Goal: Information Seeking & Learning: Find contact information

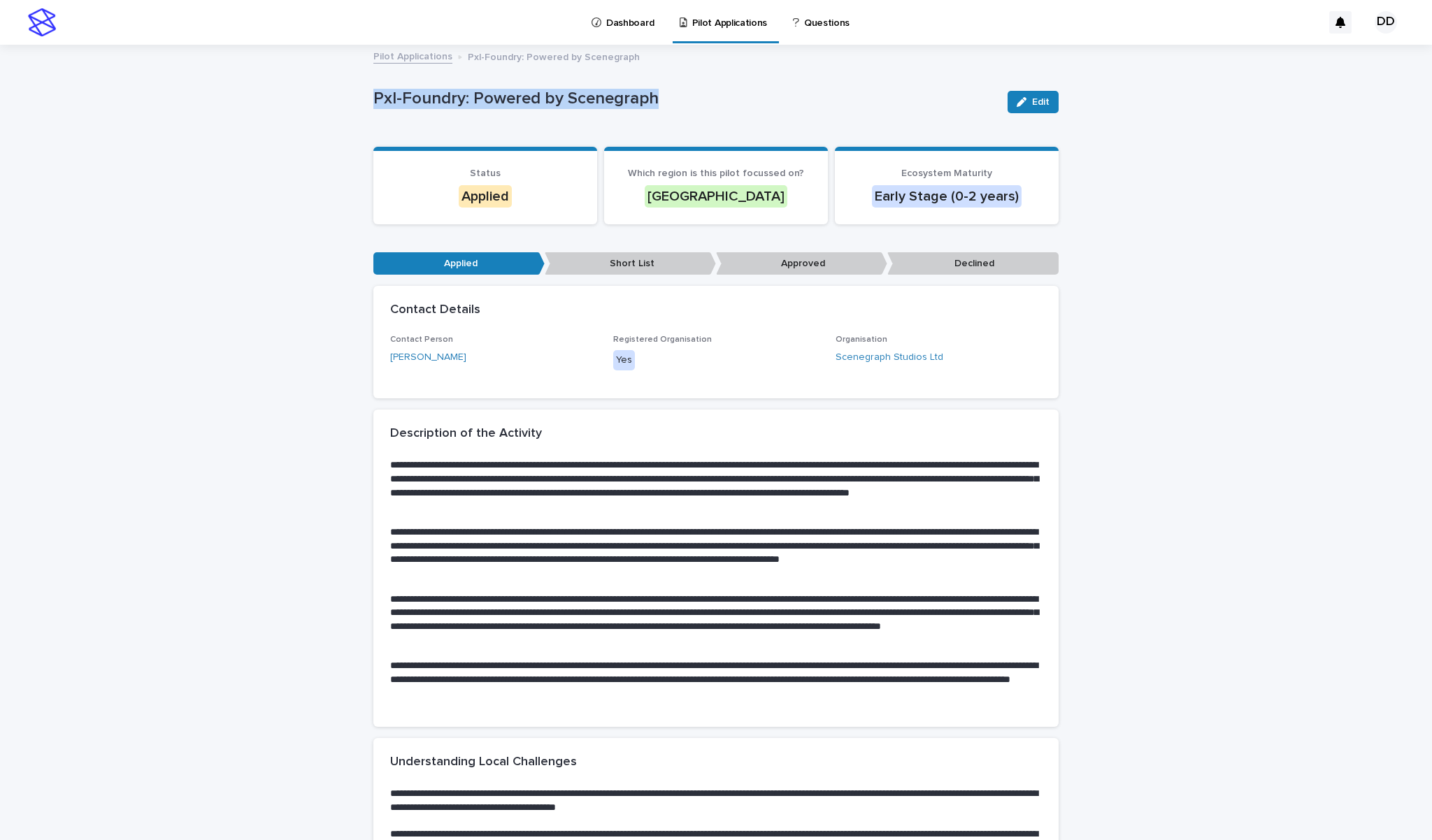
drag, startPoint x: 373, startPoint y: 94, endPoint x: 653, endPoint y: 95, distance: 280.0
copy p "Pxl-Foundry: Powered by Scenegraph"
drag, startPoint x: 936, startPoint y: 359, endPoint x: 836, endPoint y: 356, distance: 100.0
click at [836, 356] on div "Scenegraph Studios Ltd" at bounding box center [938, 357] width 206 height 15
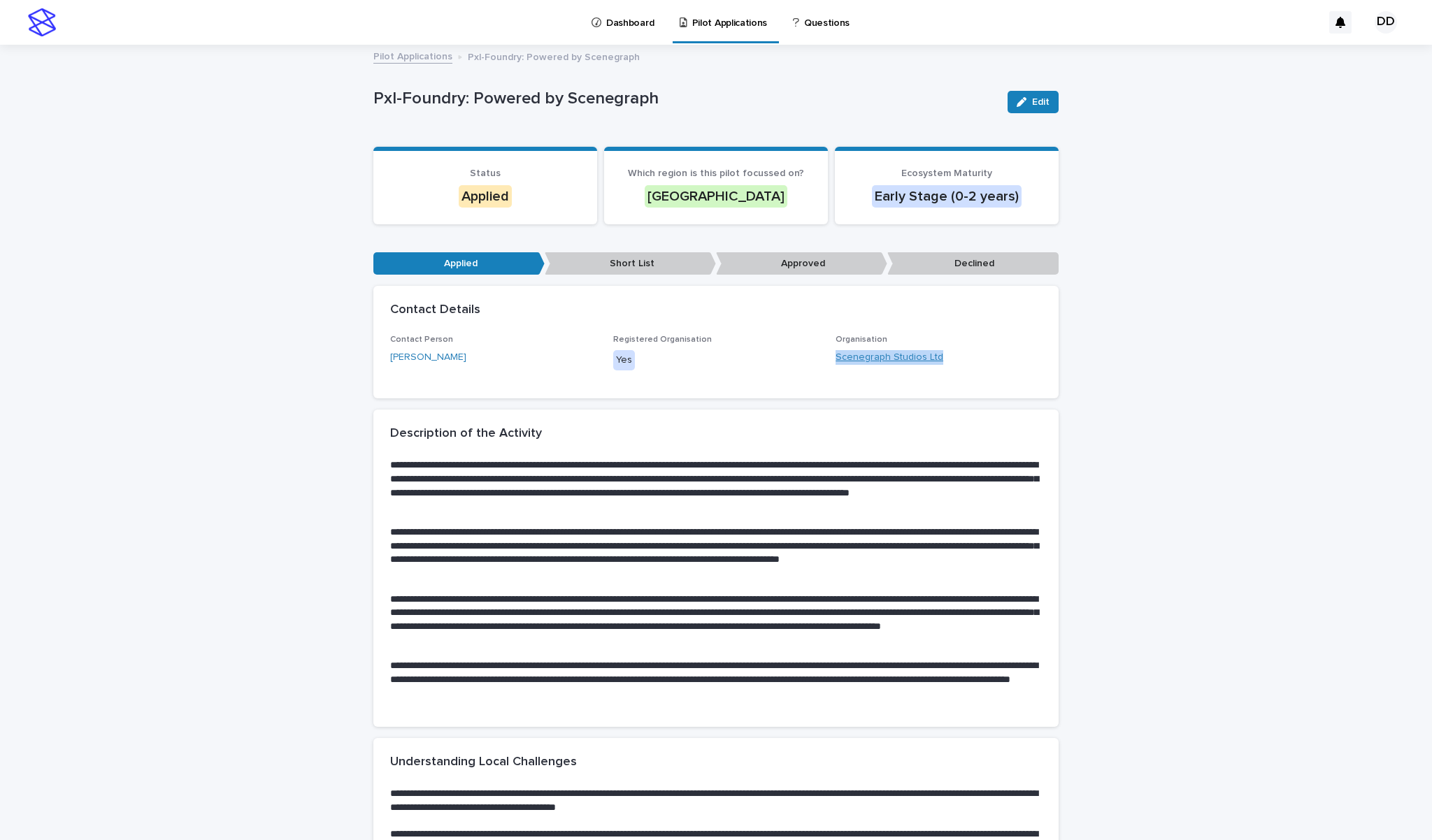
copy link "Scenegraph Studios Ltd"
click at [424, 356] on link "[PERSON_NAME]" at bounding box center [428, 357] width 77 height 15
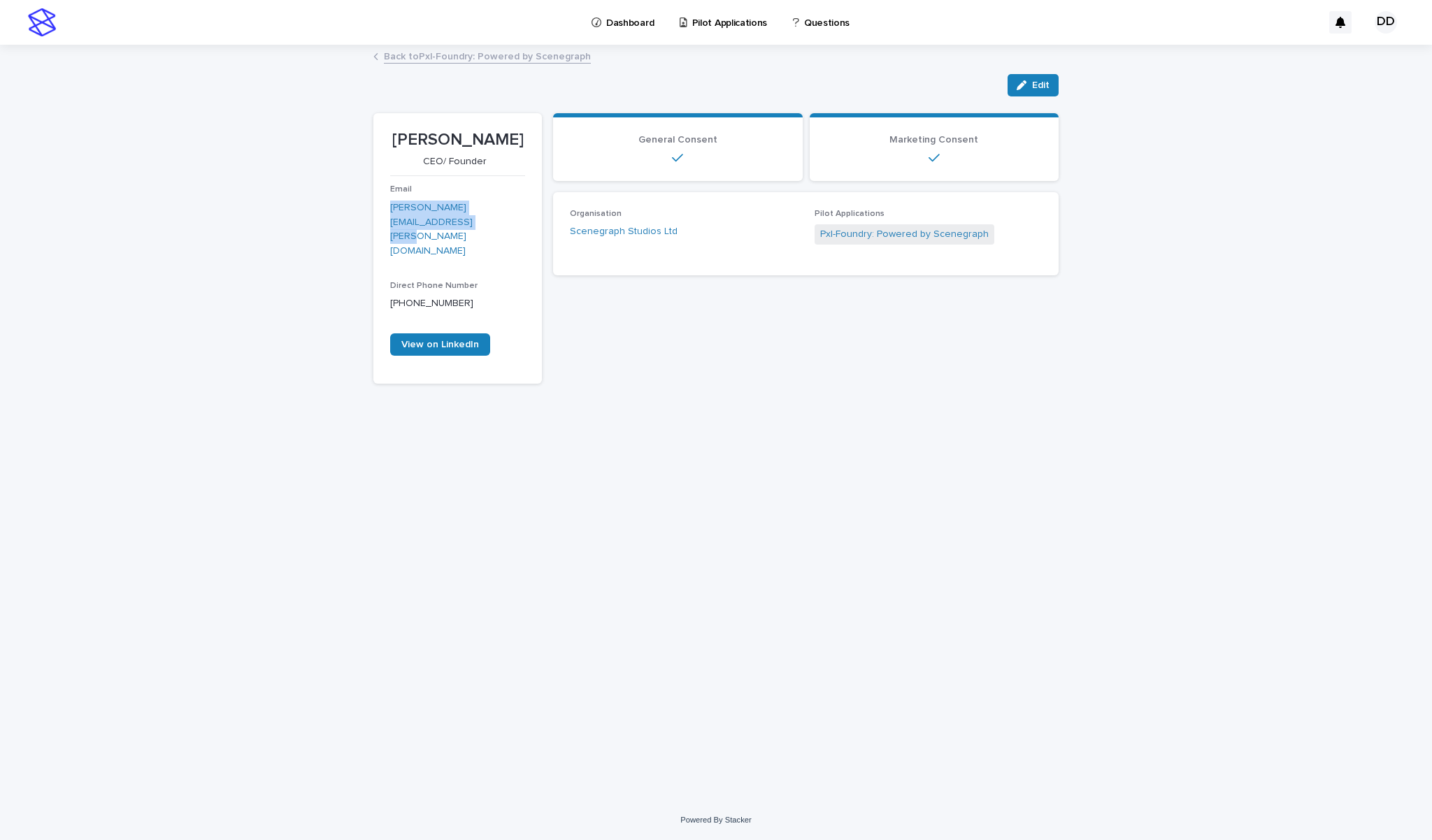
drag, startPoint x: 468, startPoint y: 218, endPoint x: 391, endPoint y: 207, distance: 77.8
click at [391, 207] on p "[PERSON_NAME][EMAIL_ADDRESS][PERSON_NAME][DOMAIN_NAME]" at bounding box center [458, 229] width 135 height 58
copy link "[PERSON_NAME][EMAIL_ADDRESS][PERSON_NAME][DOMAIN_NAME]"
click at [486, 56] on link "Back to Pxl-Foundry: Powered by Scenegraph" at bounding box center [487, 55] width 207 height 16
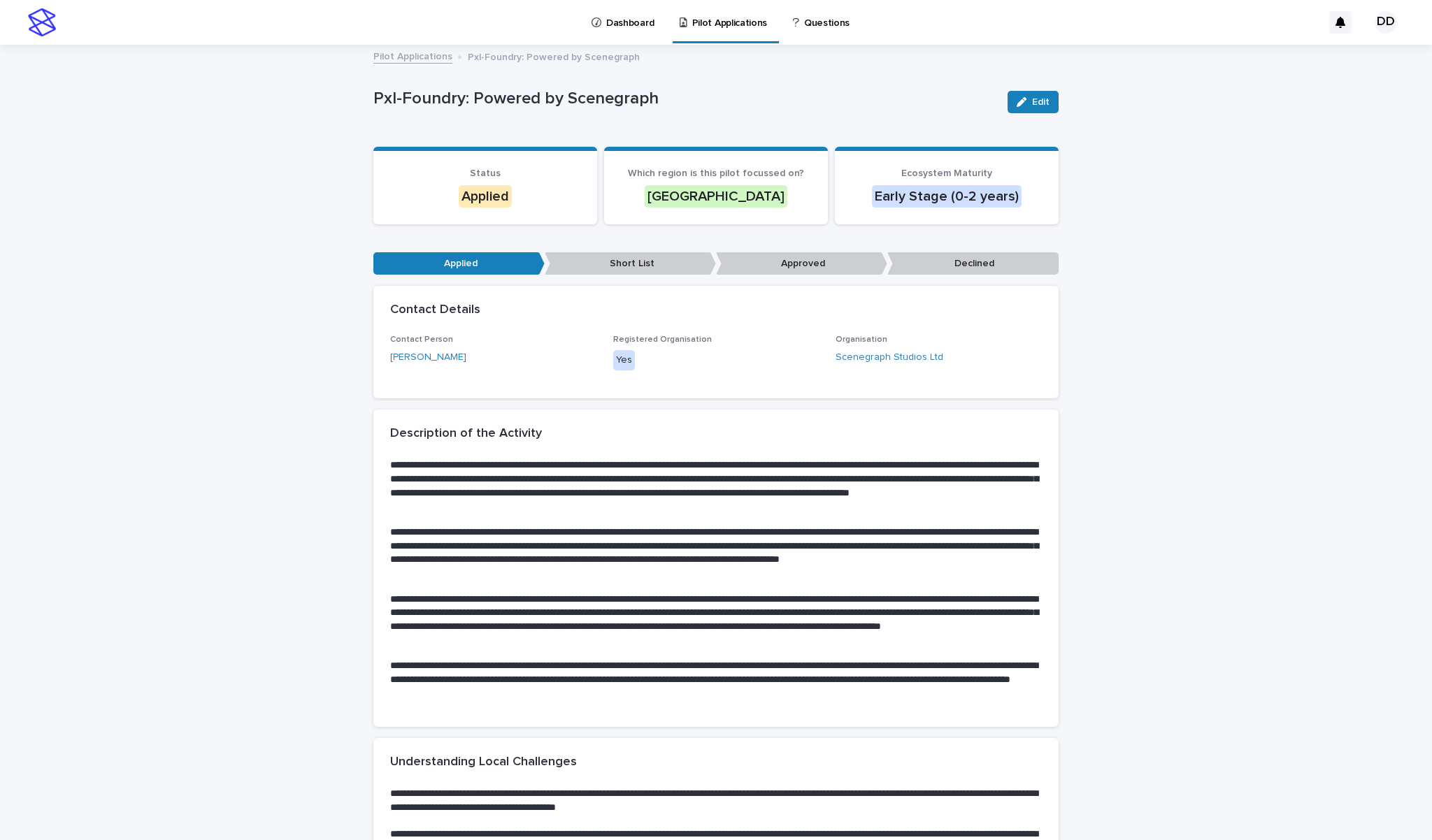
click at [428, 56] on link "Pilot Applications" at bounding box center [413, 55] width 79 height 16
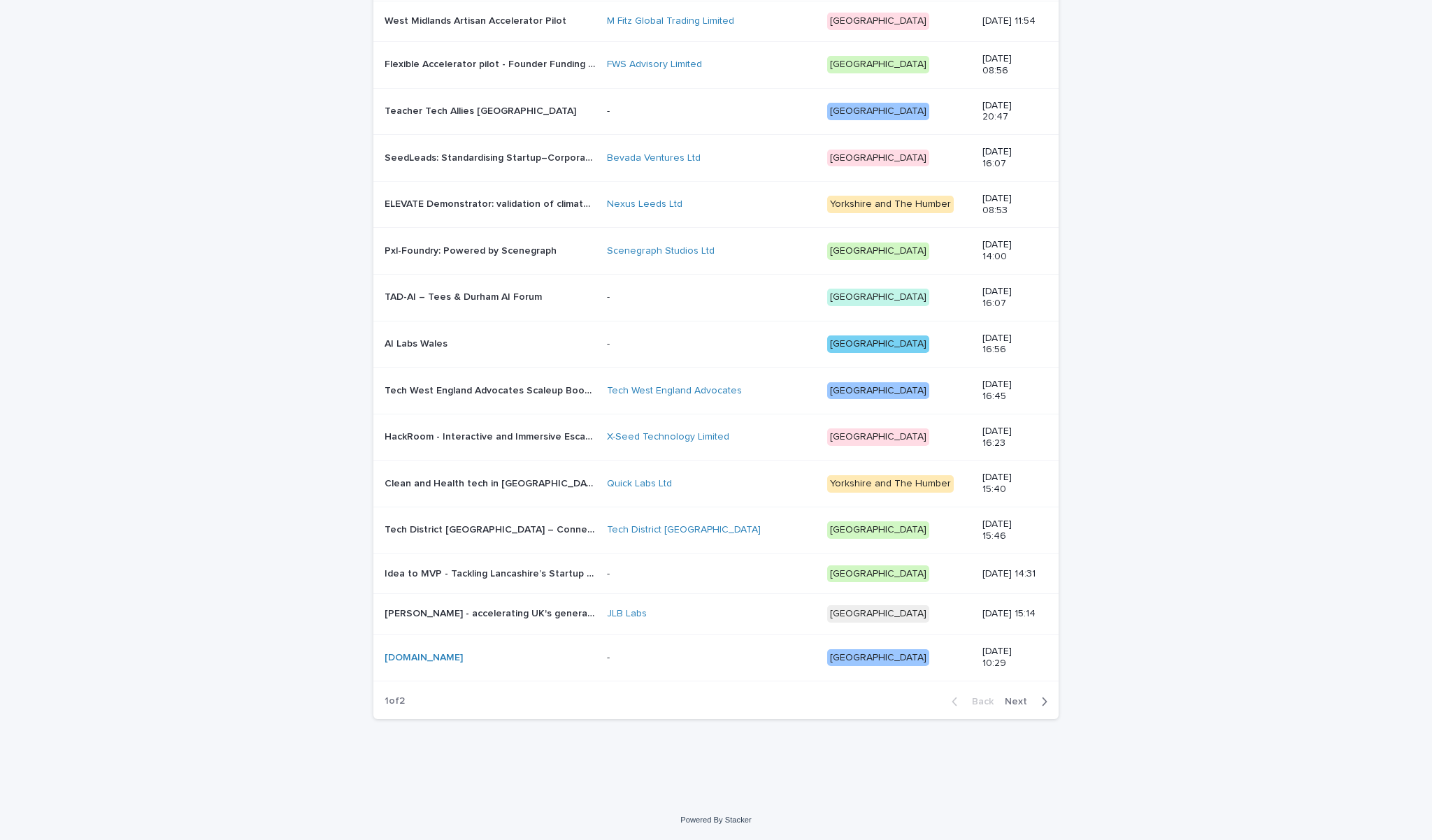
click at [1009, 700] on span "Next" at bounding box center [1019, 702] width 30 height 10
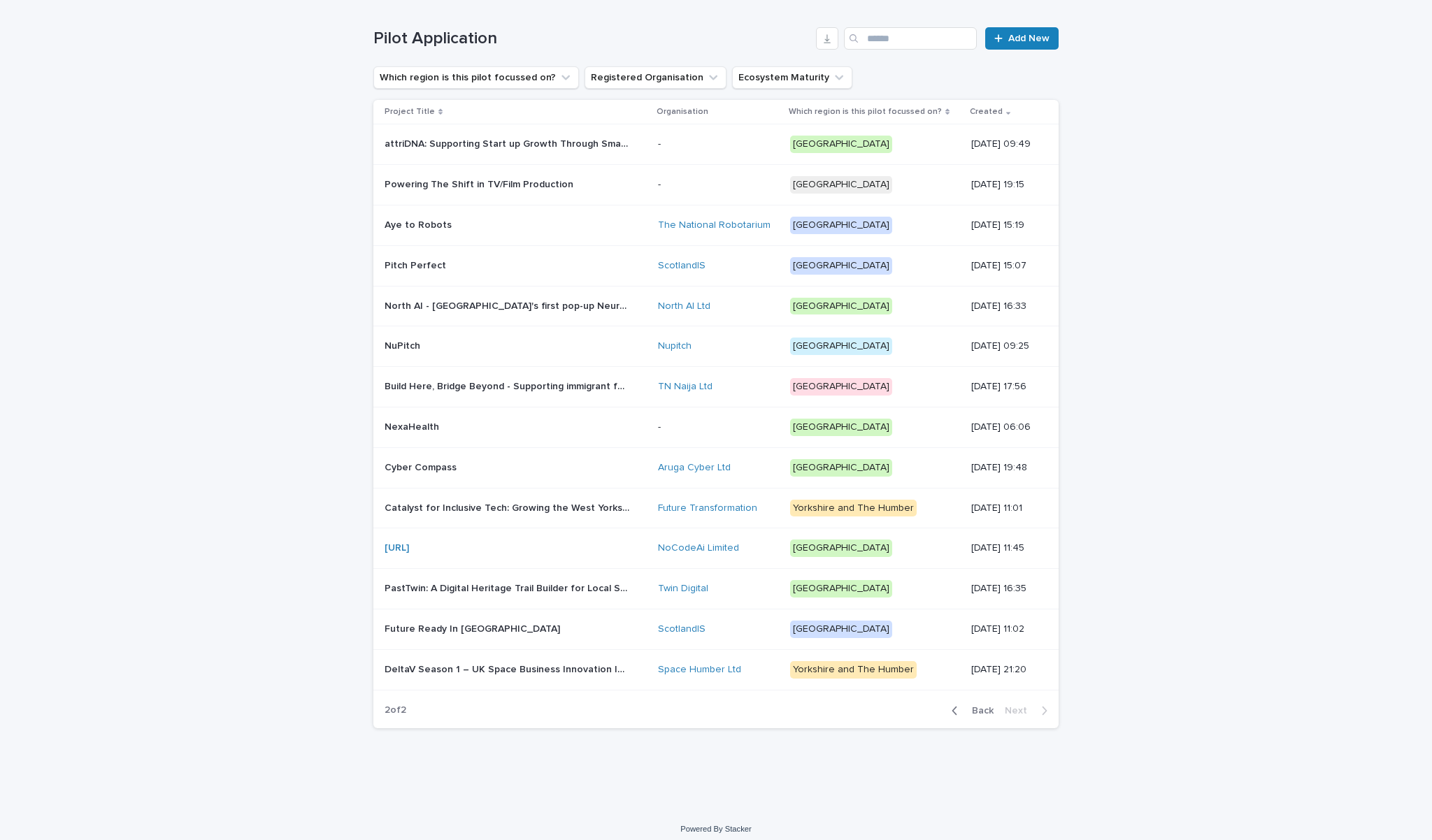
click at [589, 663] on p "DeltaV Season 1 – UK Space Business Innovation Incubator" at bounding box center [509, 668] width 247 height 15
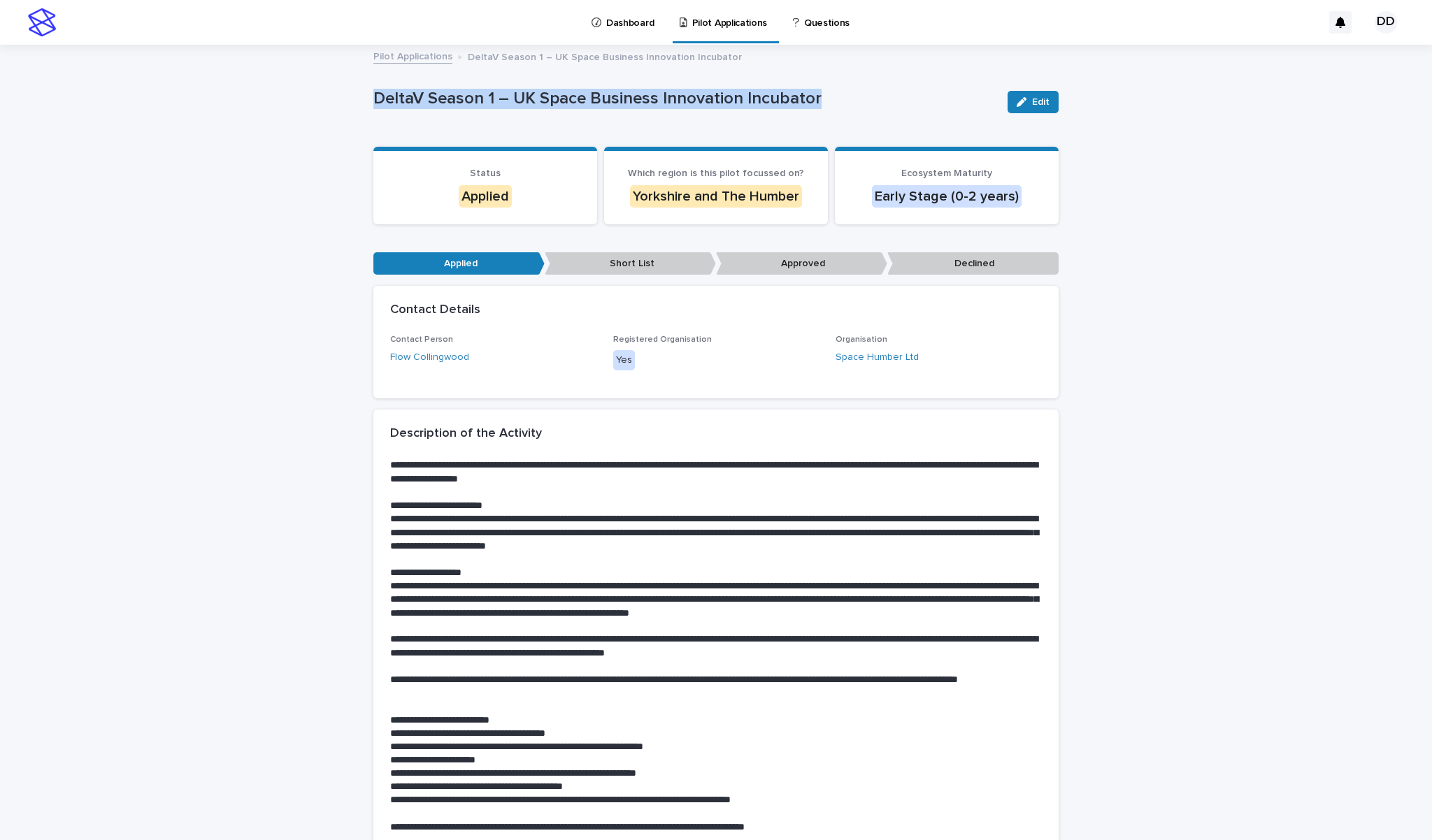
drag, startPoint x: 375, startPoint y: 99, endPoint x: 820, endPoint y: 100, distance: 445.0
click at [820, 100] on p "DeltaV Season 1 – UK Space Business Innovation Incubator" at bounding box center [684, 99] width 623 height 20
copy p "DeltaV Season 1 – UK Space Business Innovation Incubator"
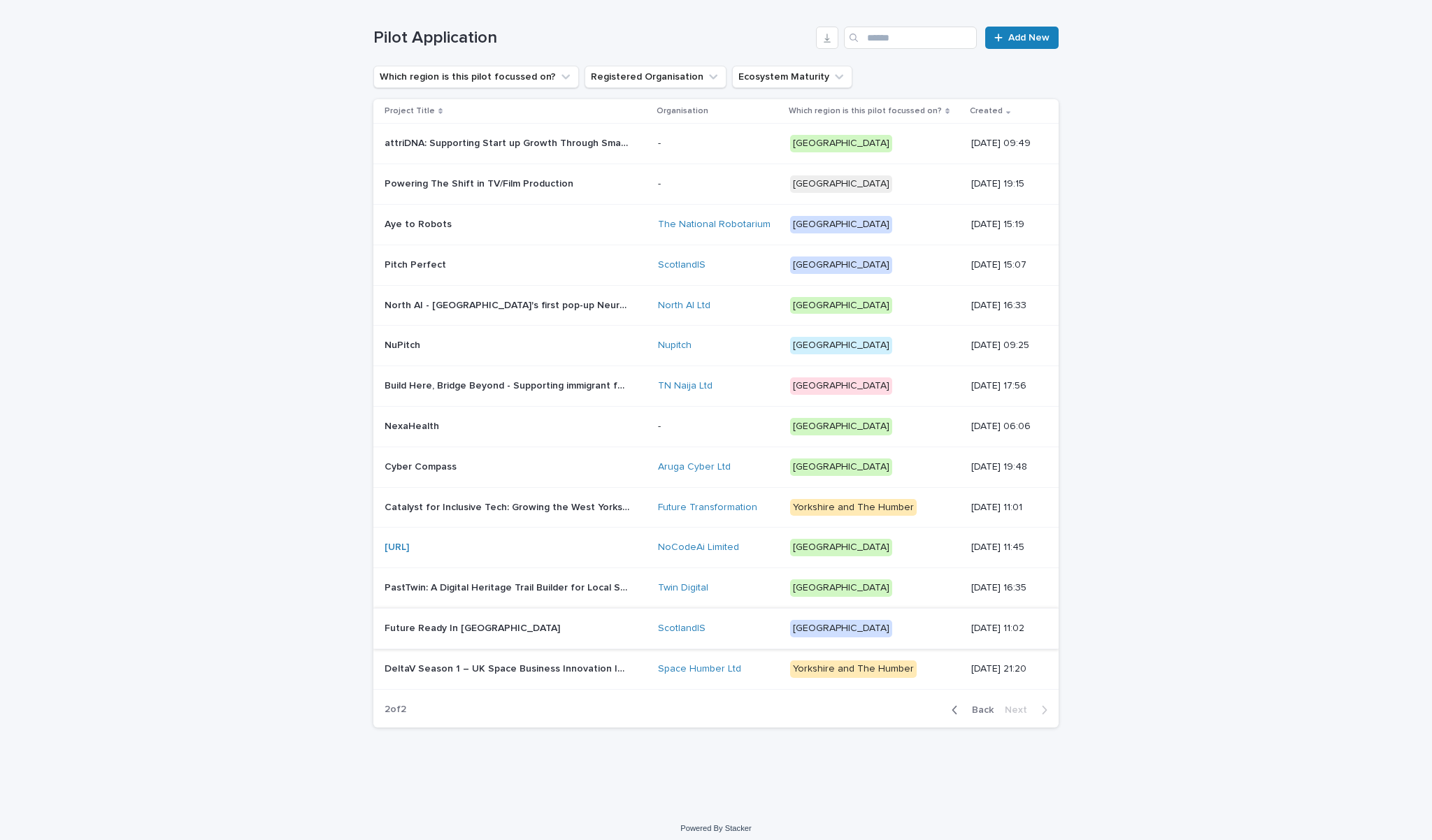
scroll to position [186, 0]
click at [475, 621] on p "Future Ready In [GEOGRAPHIC_DATA]" at bounding box center [474, 629] width 178 height 15
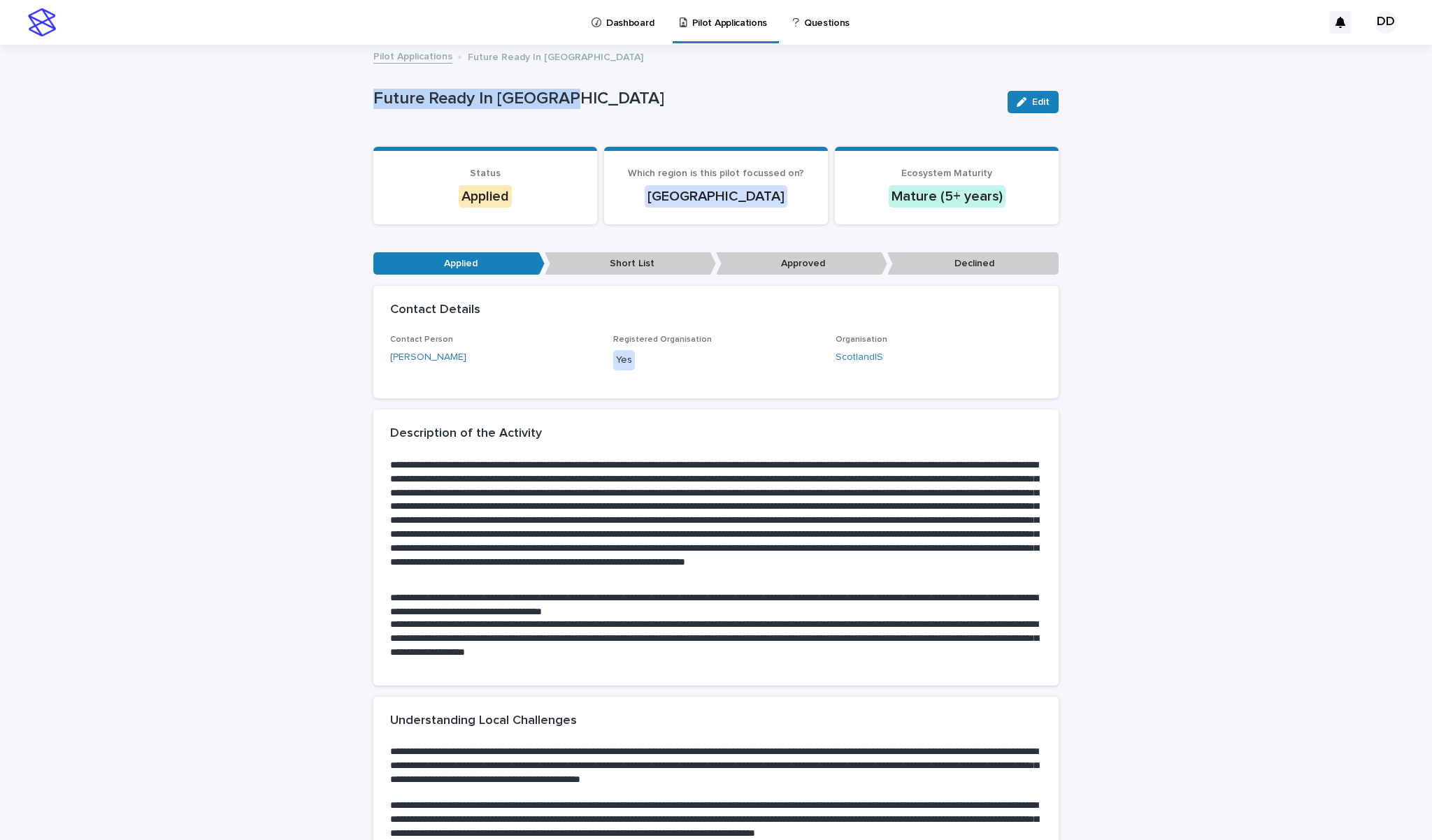
drag, startPoint x: 563, startPoint y: 97, endPoint x: 358, endPoint y: 90, distance: 205.1
copy p "Future Ready In [GEOGRAPHIC_DATA]"
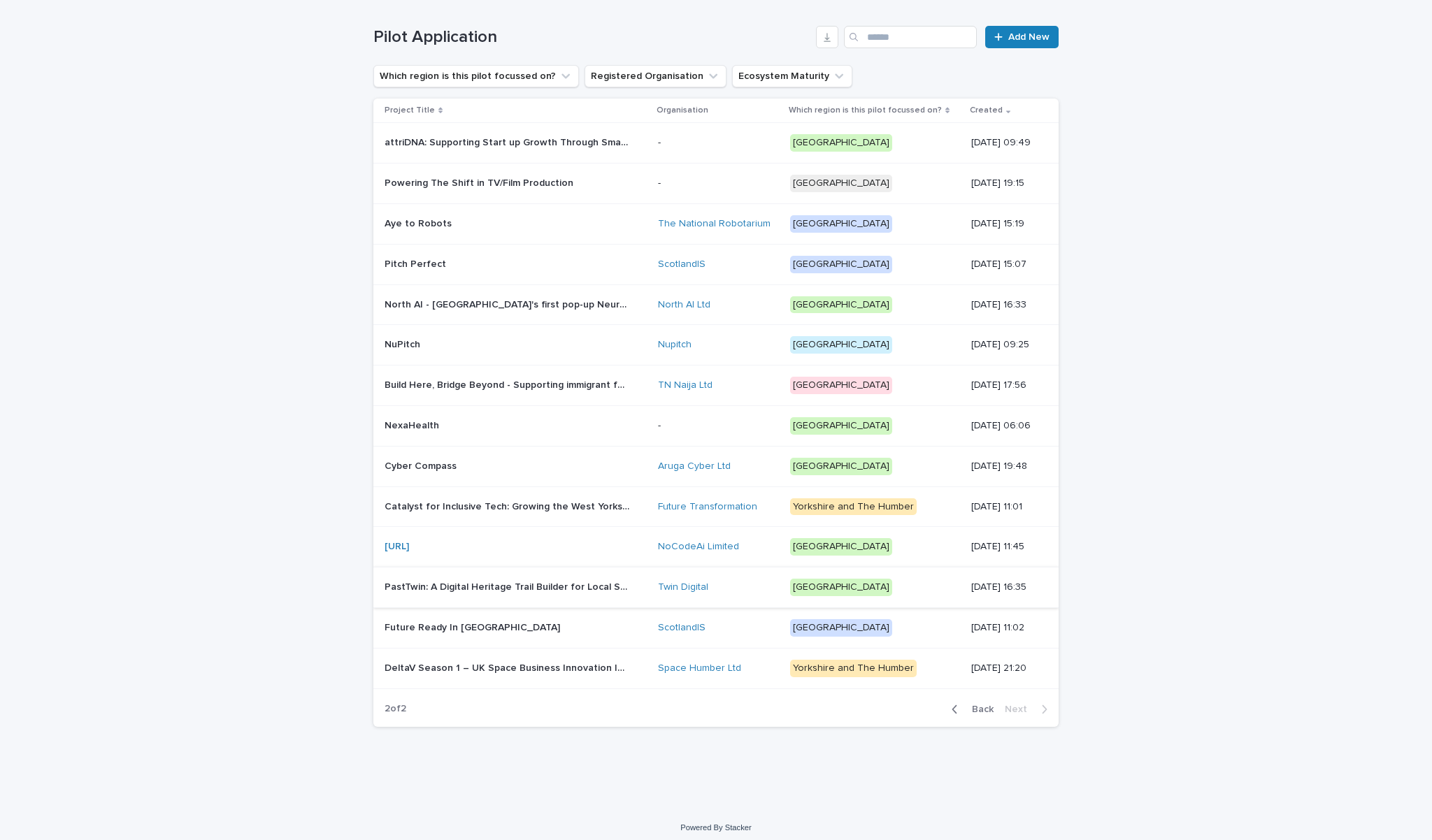
scroll to position [186, 0]
click at [484, 582] on p "PastTwin: A Digital Heritage Trail Builder for Local Storytelling" at bounding box center [509, 588] width 247 height 15
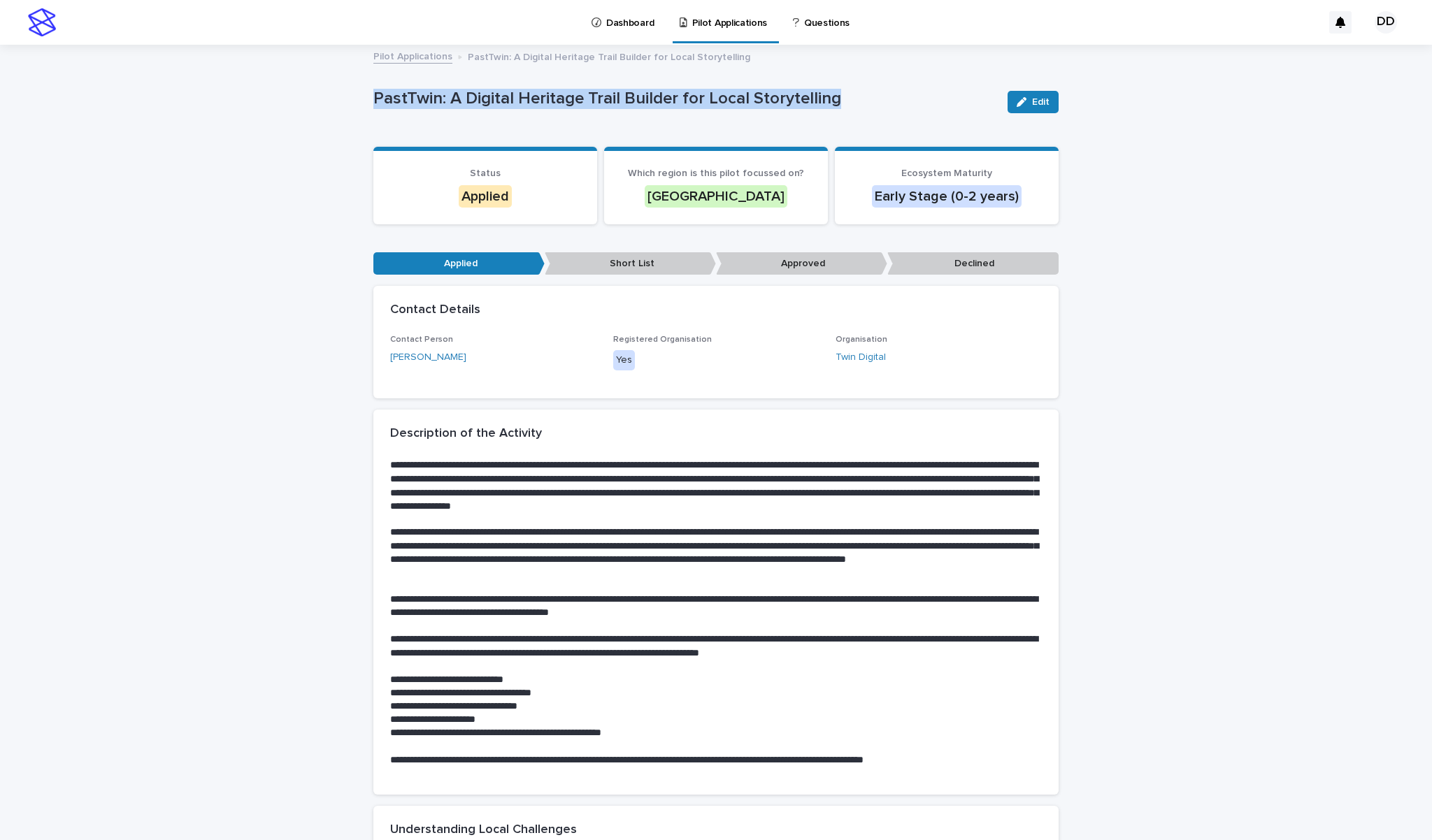
drag, startPoint x: 836, startPoint y: 100, endPoint x: 368, endPoint y: 95, distance: 468.0
copy p "PastTwin: A Digital Heritage Trail Builder for Local Storytelling"
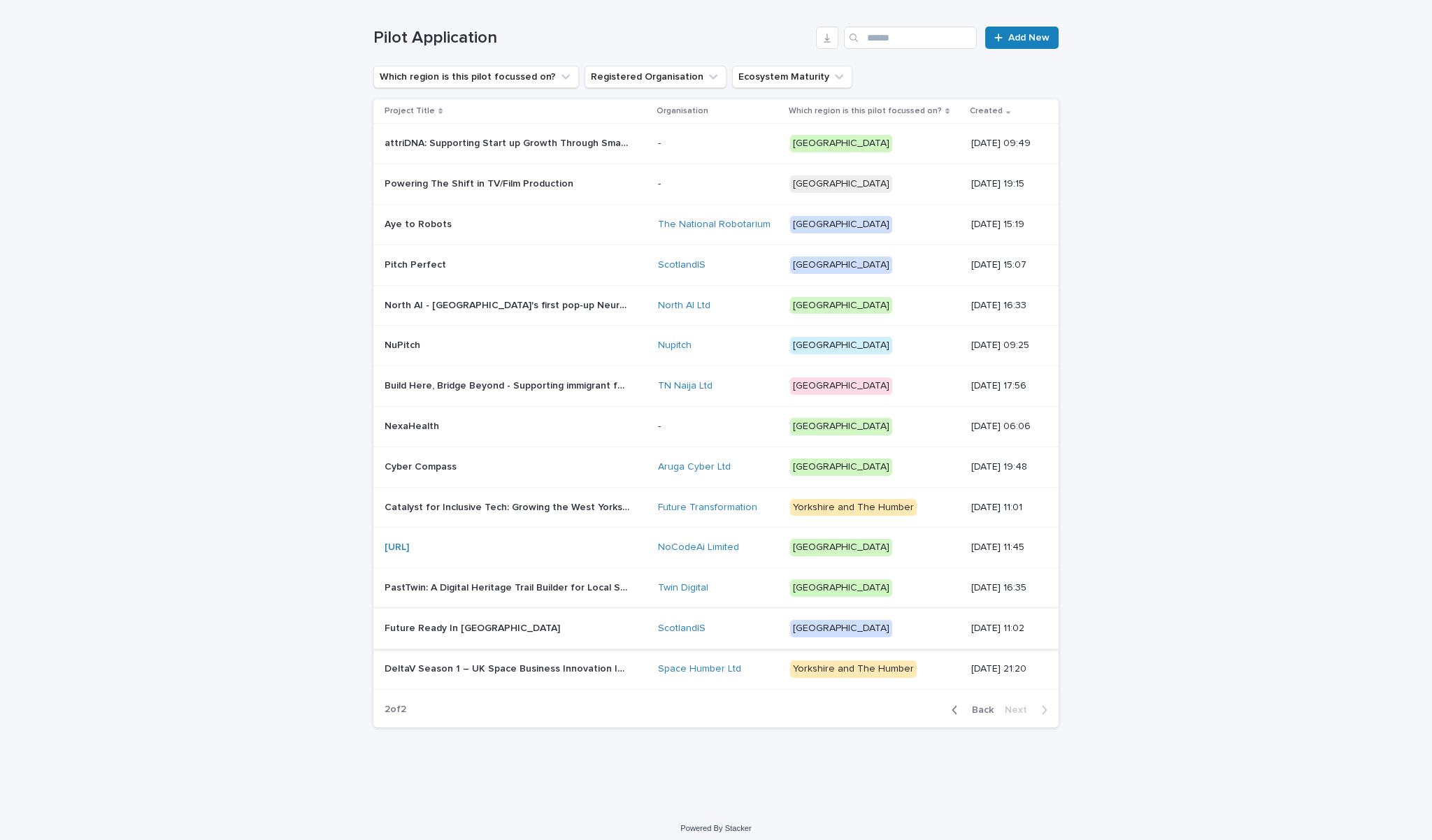
scroll to position [186, 0]
click at [560, 543] on p at bounding box center [507, 548] width 245 height 12
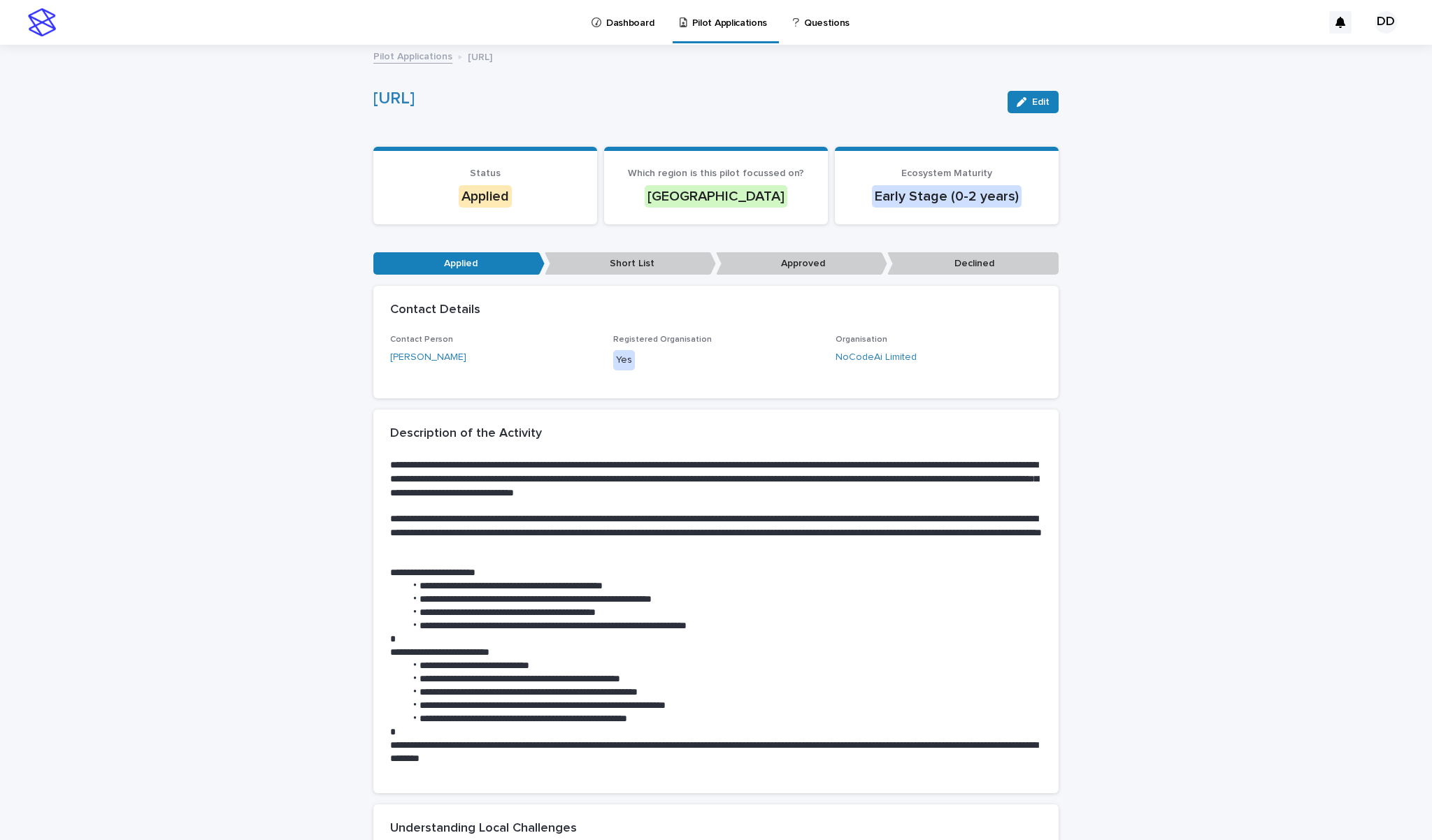
drag, startPoint x: 526, startPoint y: 102, endPoint x: 336, endPoint y: 94, distance: 190.2
copy link "[URL]"
click at [437, 62] on link "Pilot Applications" at bounding box center [413, 55] width 79 height 16
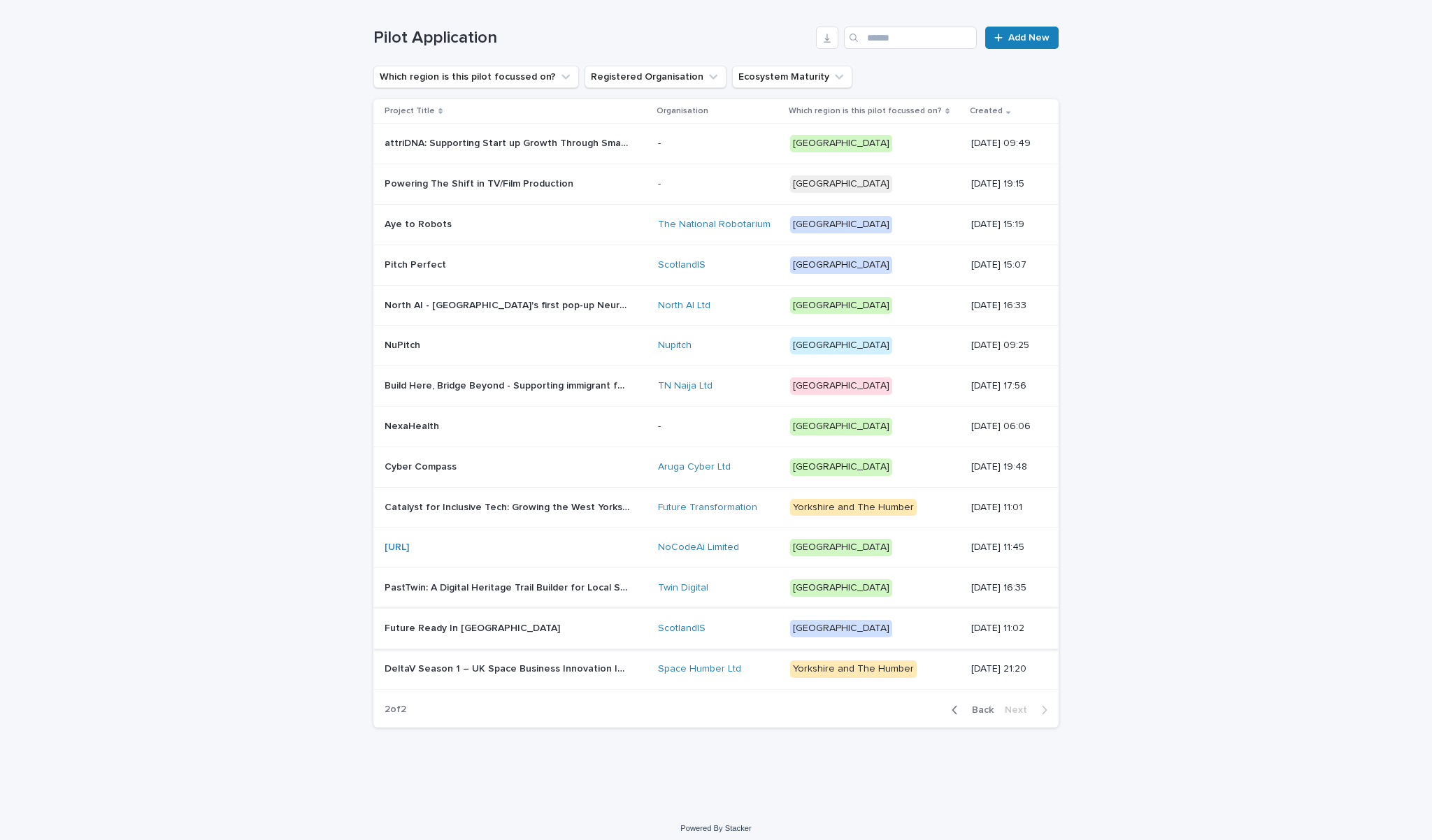
scroll to position [186, 0]
click at [990, 706] on span "Back" at bounding box center [979, 711] width 30 height 10
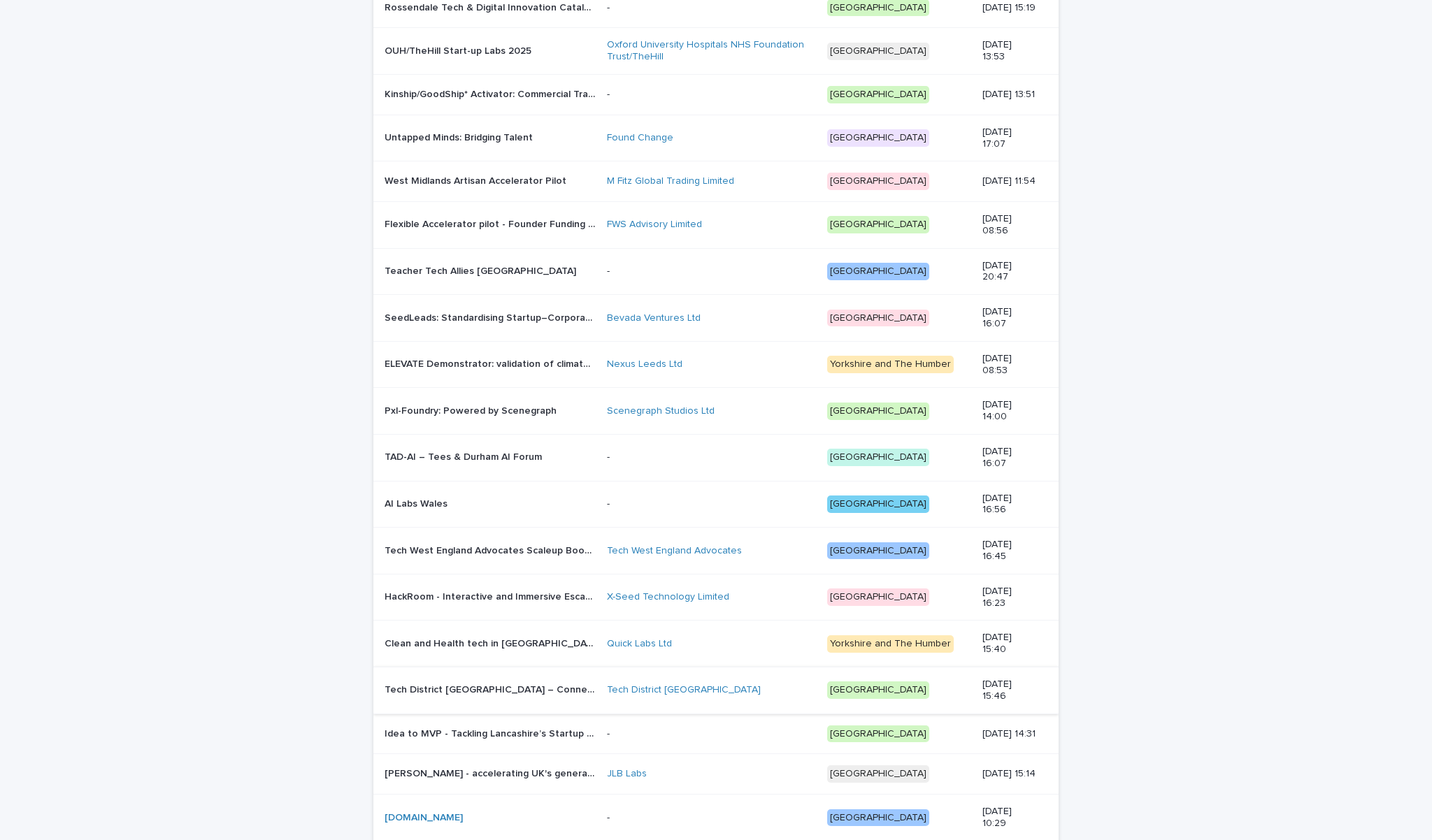
scroll to position [836, 0]
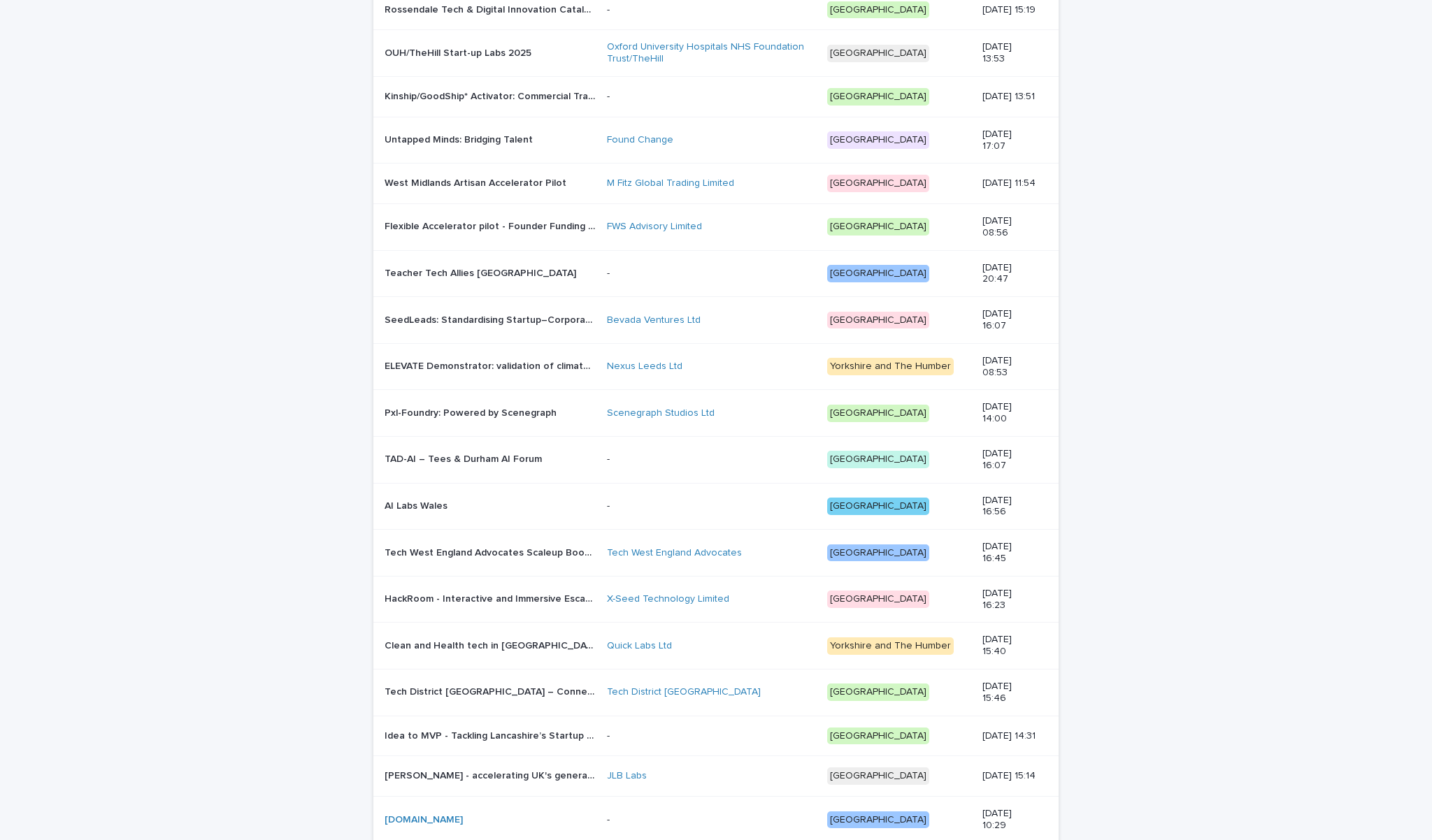
click at [526, 370] on p "ELEVATE Demonstrator: validation of climate tech solutions with real customers" at bounding box center [492, 366] width 214 height 15
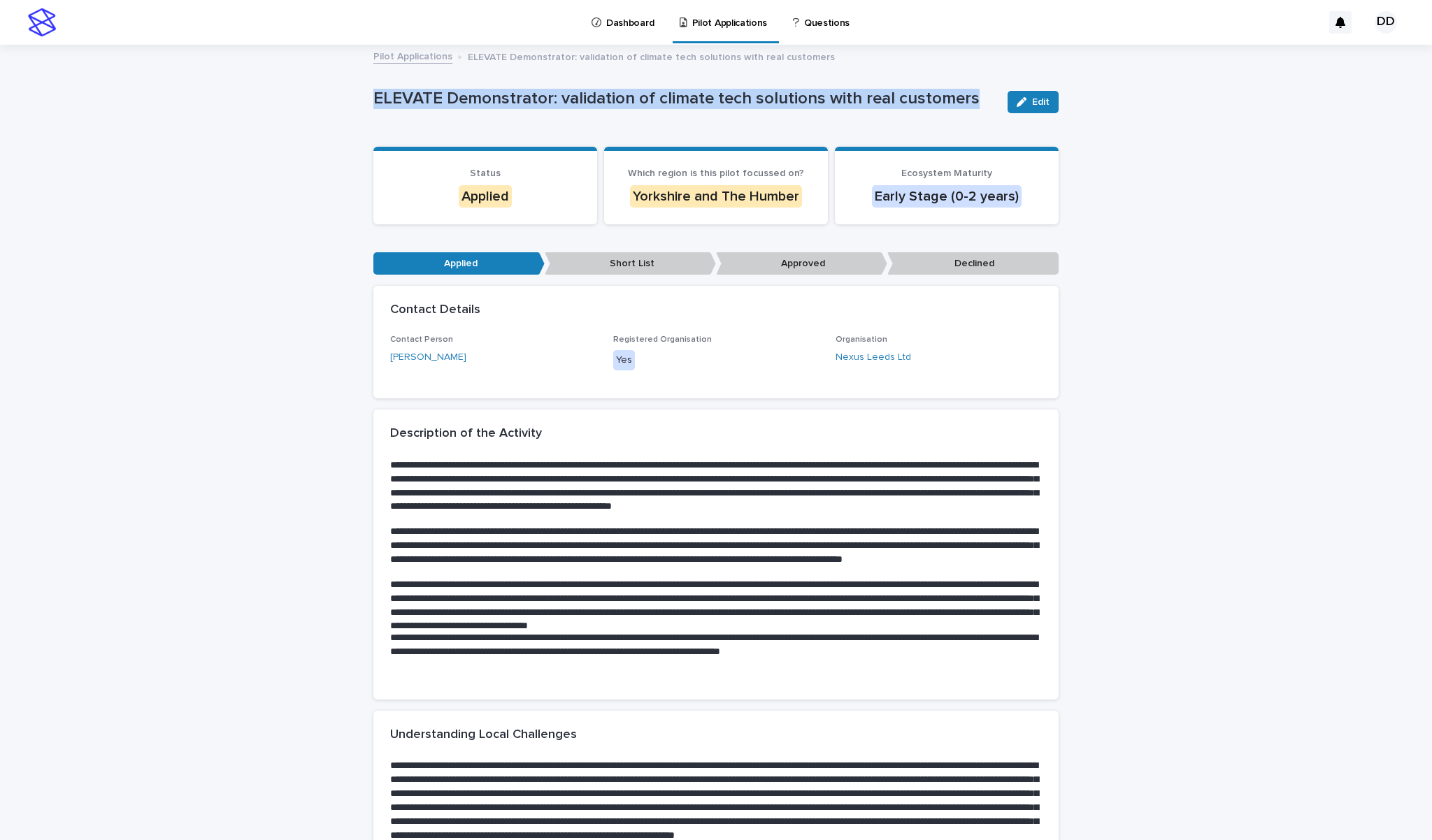
drag, startPoint x: 373, startPoint y: 99, endPoint x: 981, endPoint y: 105, distance: 608.0
copy p "ELEVATE Demonstrator: validation of climate tech solutions with real customers"
click at [437, 353] on link "[PERSON_NAME]" at bounding box center [428, 357] width 77 height 15
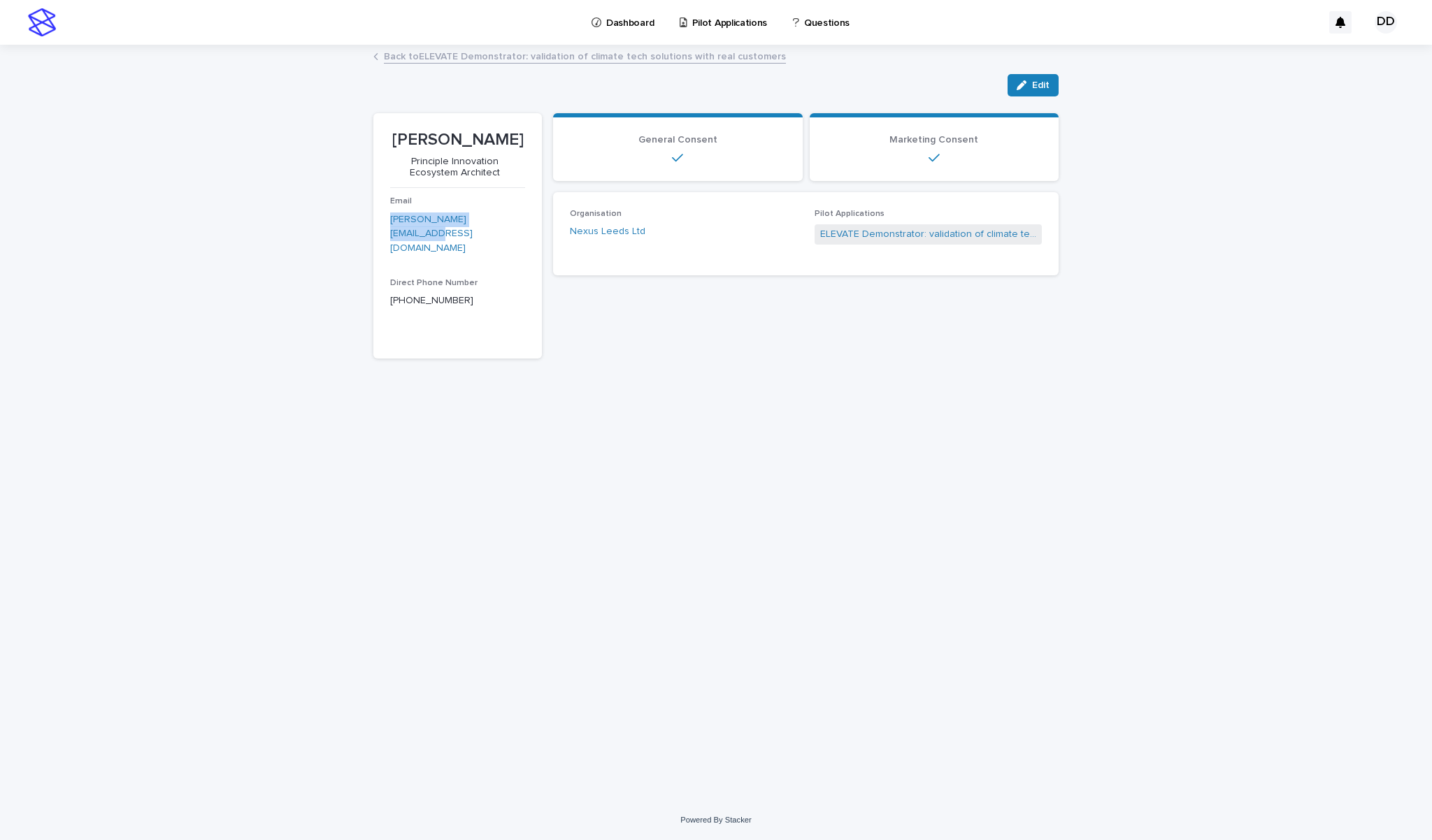
drag, startPoint x: 497, startPoint y: 214, endPoint x: 379, endPoint y: 214, distance: 118.0
click at [379, 214] on section "[PERSON_NAME] Principle Innovation Ecosystem Architect Email [PERSON_NAME][EMAI…" at bounding box center [457, 236] width 169 height 246
copy link "[PERSON_NAME][EMAIL_ADDRESS][DOMAIN_NAME]"
drag, startPoint x: 647, startPoint y: 233, endPoint x: 572, endPoint y: 233, distance: 75.0
click at [572, 233] on div "Nexus Leeds Ltd" at bounding box center [683, 232] width 228 height 15
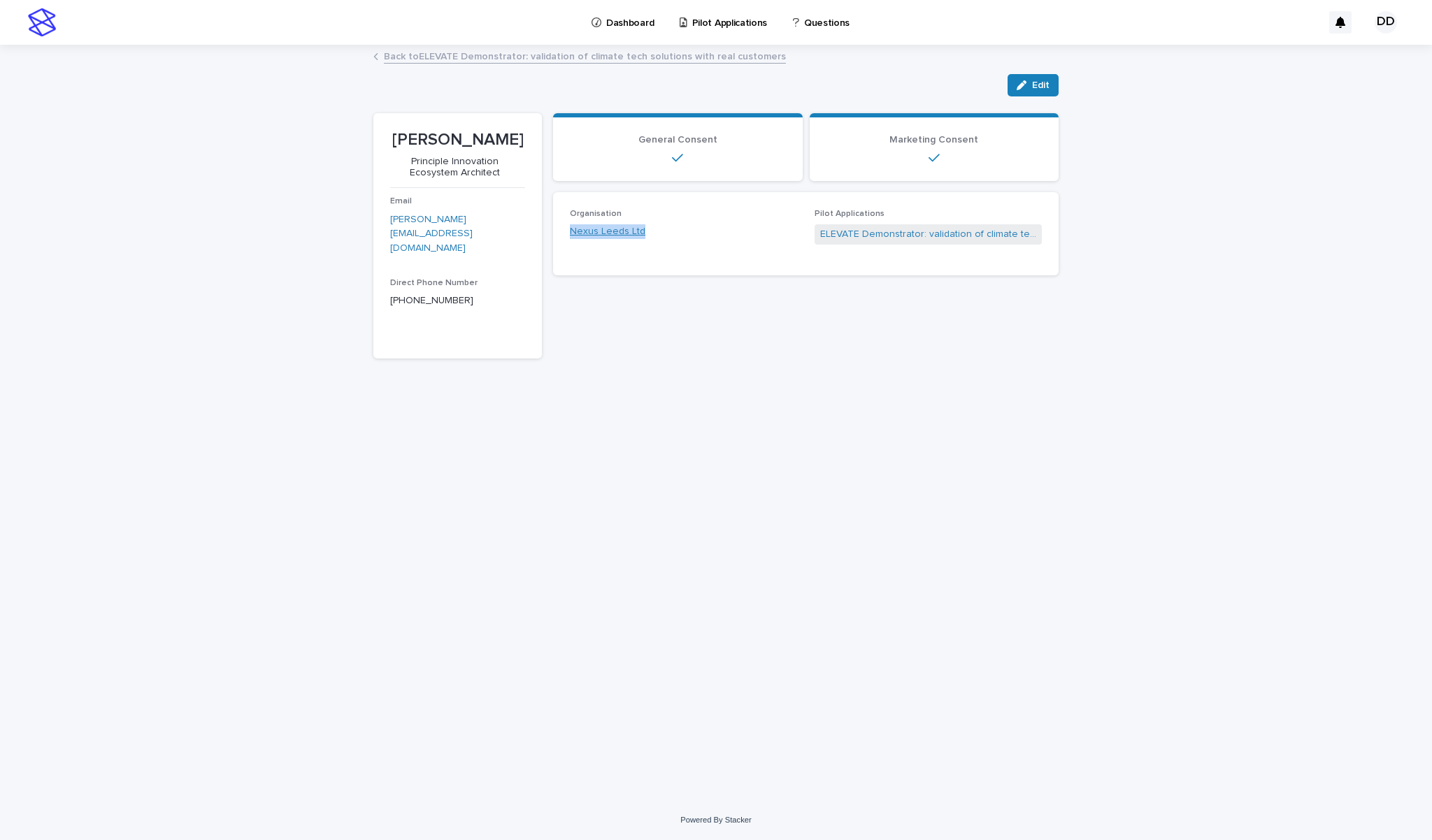
copy link "Nexus Leeds Ltd"
click at [471, 57] on link "Back to ELEVATE Demonstrator: validation of climate tech solutions with real cu…" at bounding box center [584, 55] width 402 height 16
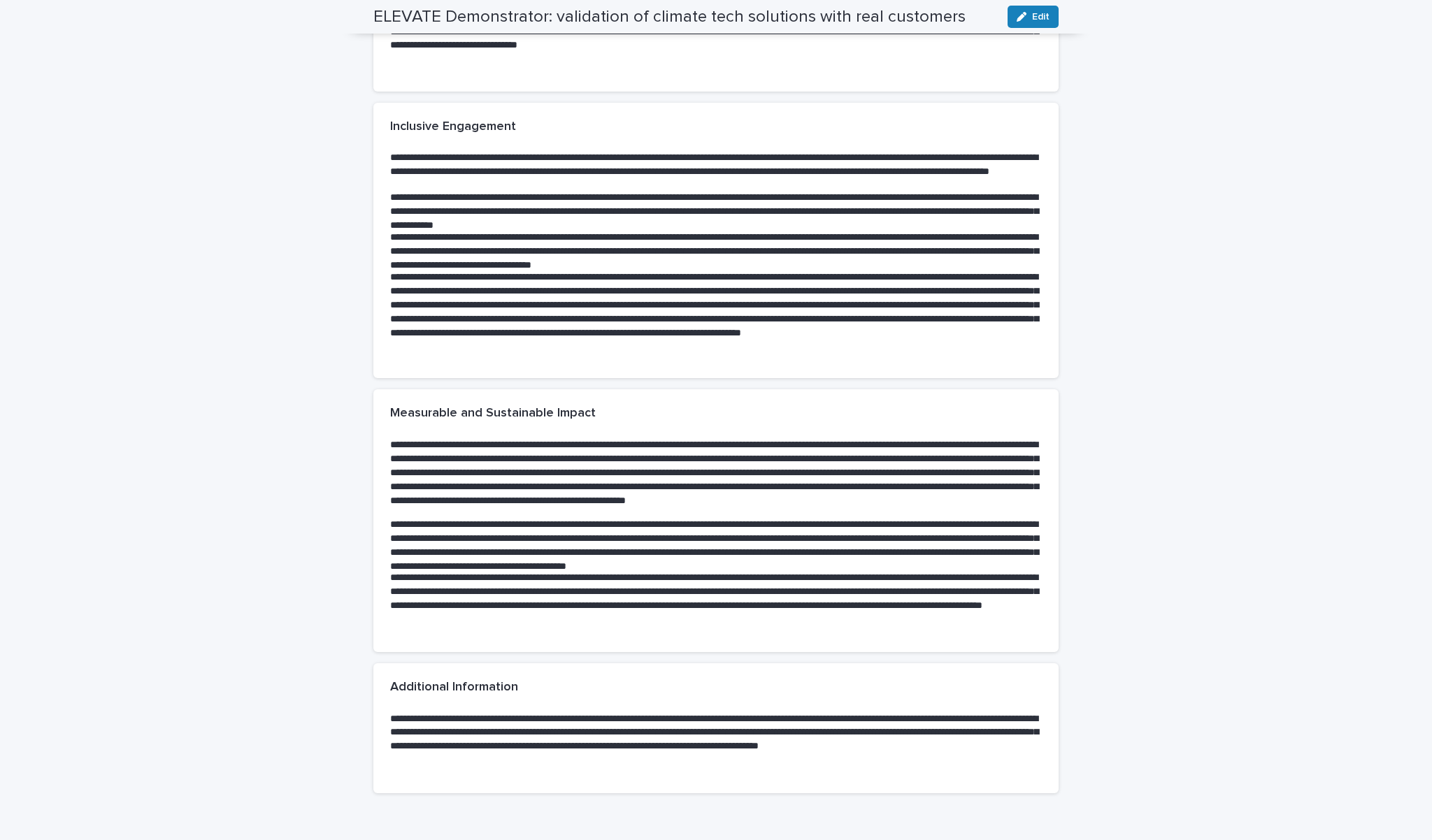
scroll to position [1210, 0]
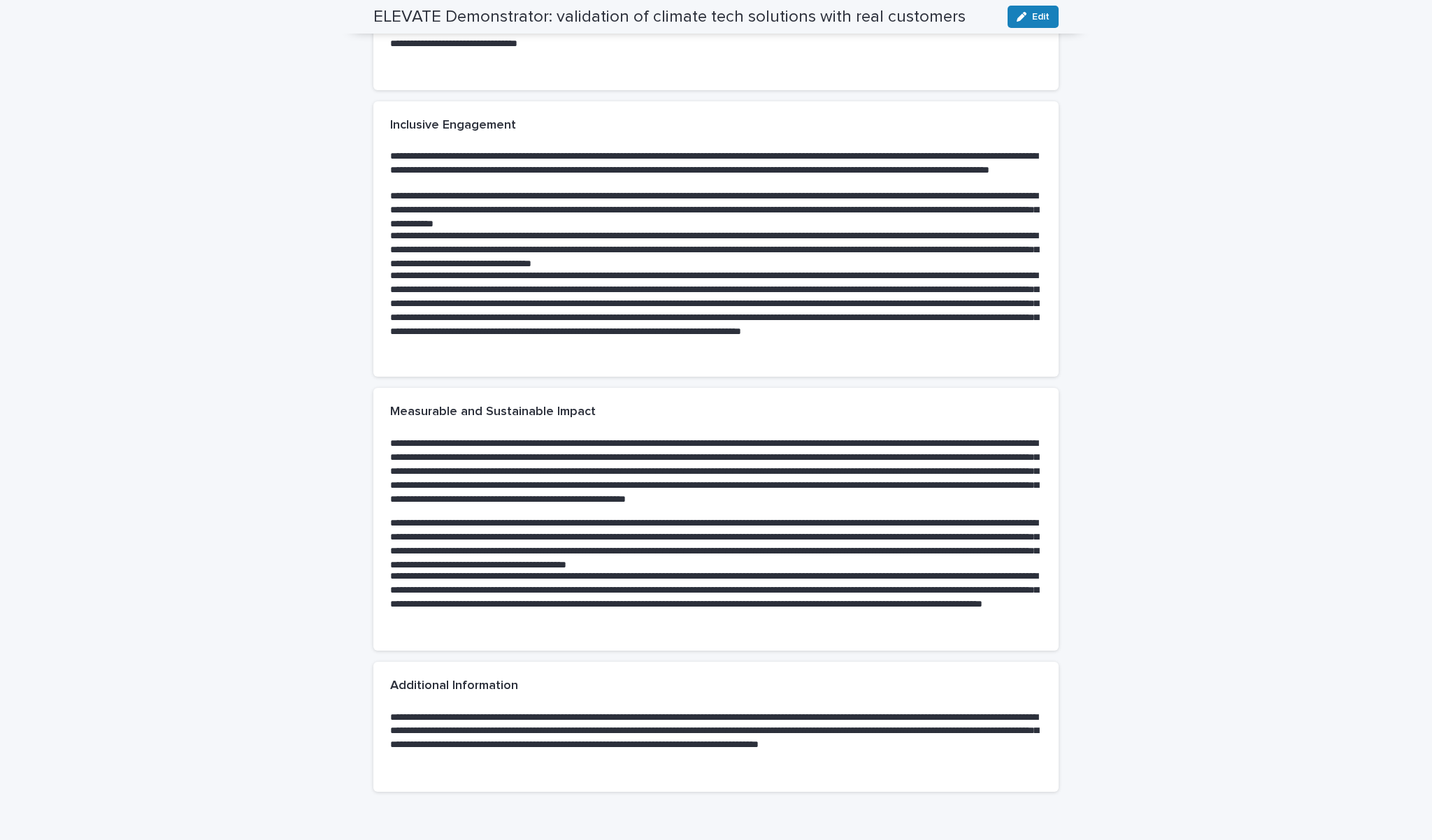
drag, startPoint x: 1021, startPoint y: 517, endPoint x: 833, endPoint y: 561, distance: 193.1
click at [866, 557] on p "**********" at bounding box center [716, 544] width 652 height 54
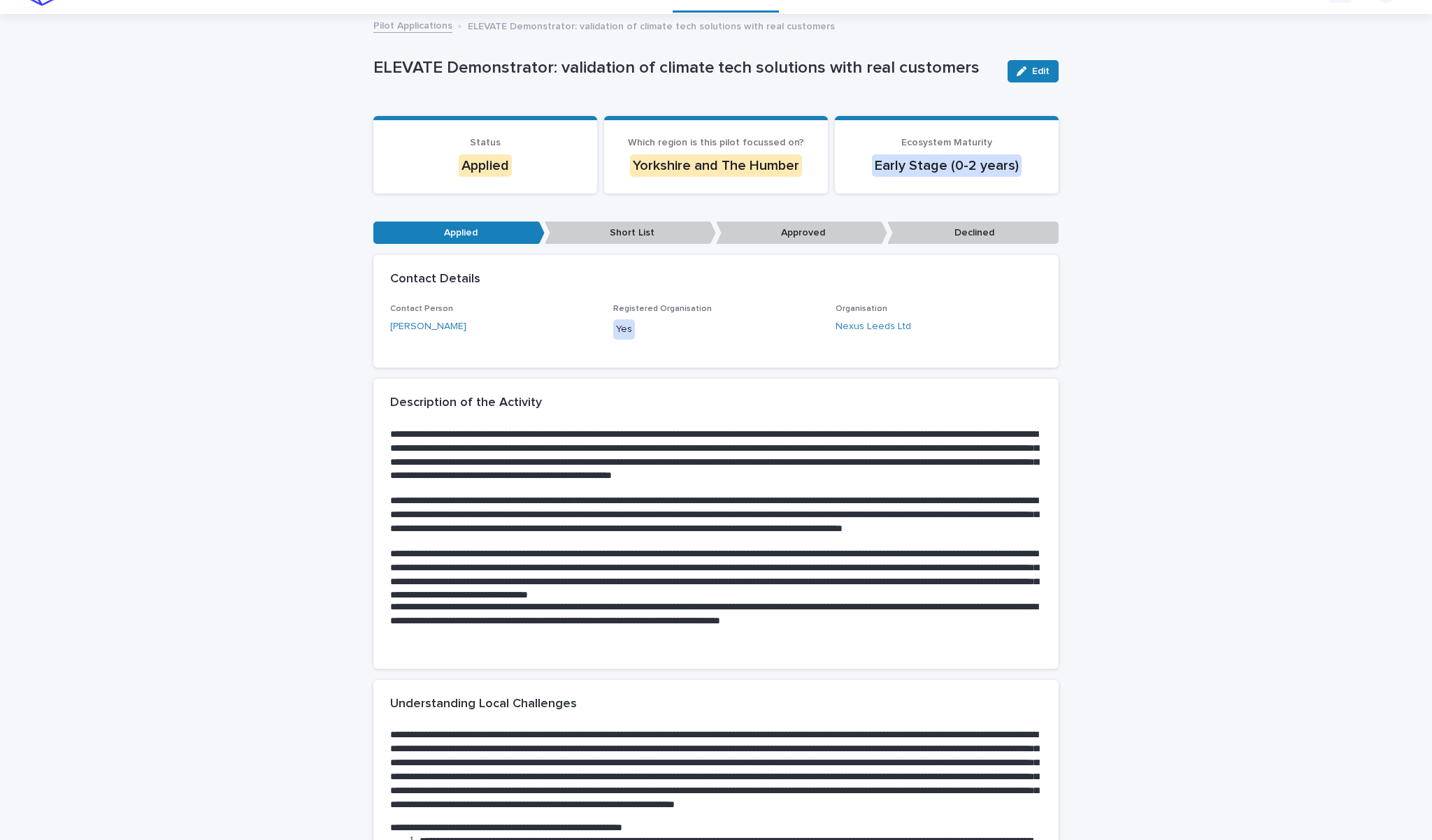
scroll to position [30, 0]
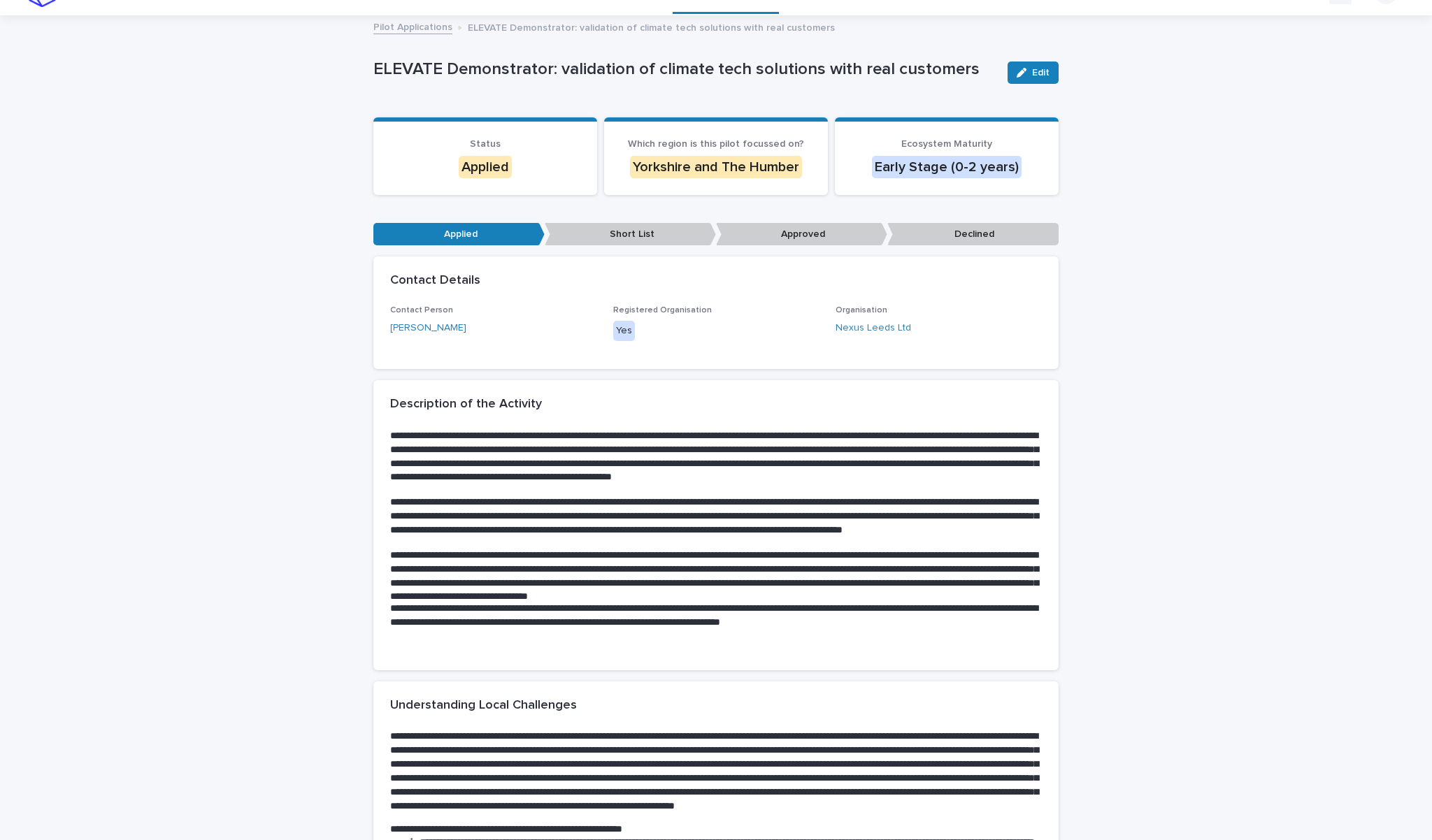
click at [398, 27] on link "Pilot Applications" at bounding box center [413, 26] width 79 height 16
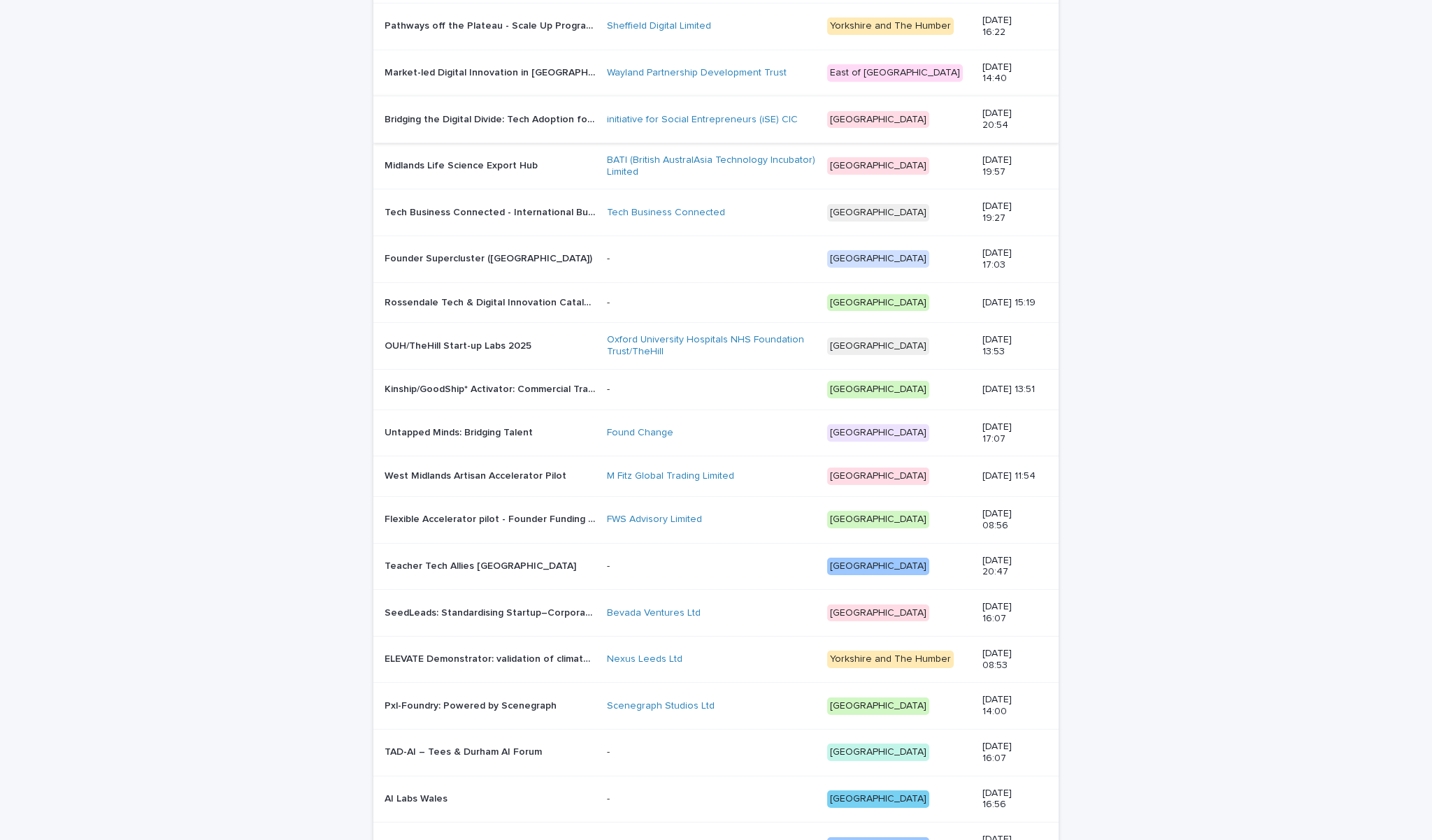
scroll to position [546, 0]
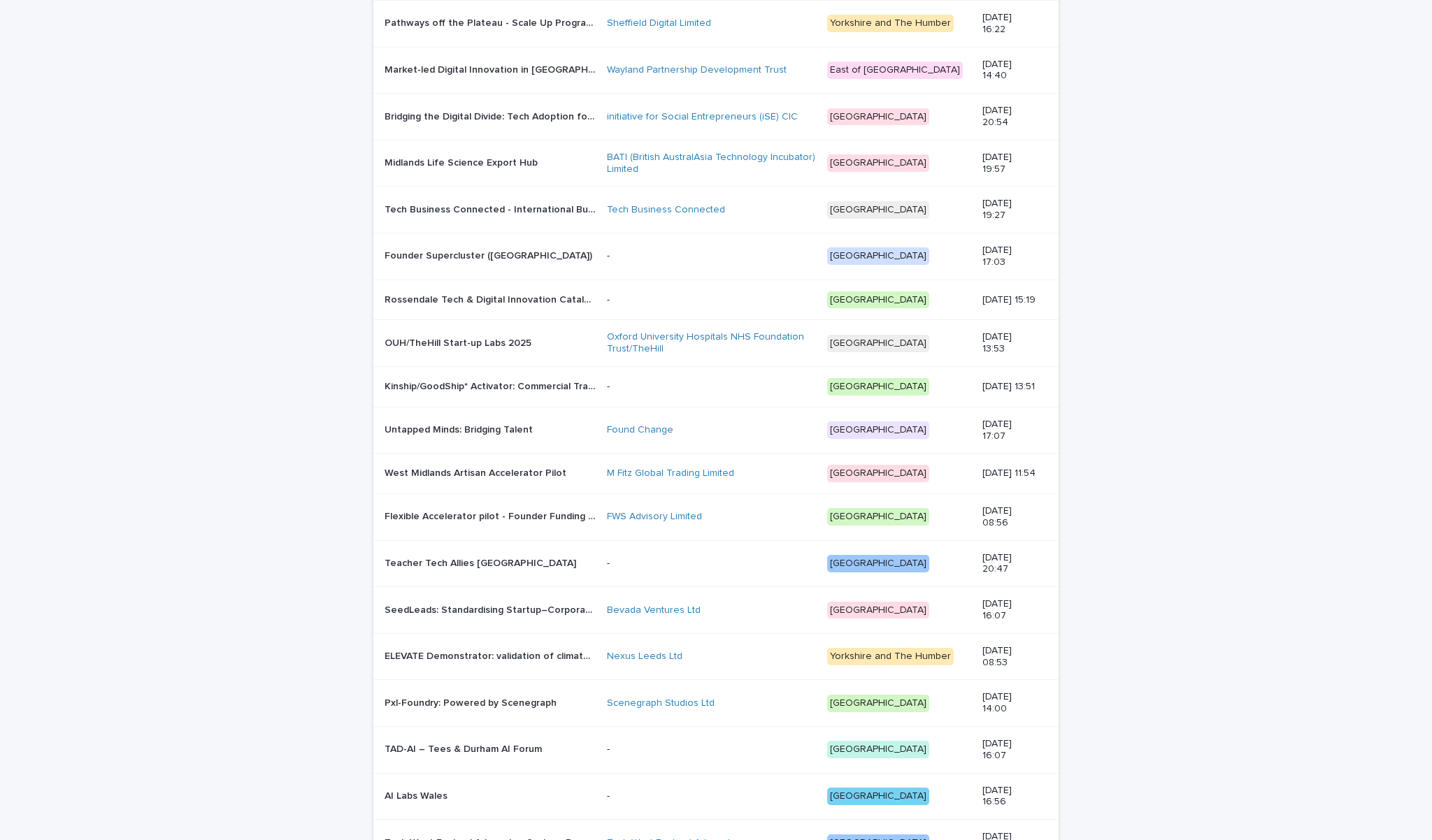
click at [457, 610] on p "SeedLeads: Standardising Startup–Corporate Procurement with Built-In Commercial…" at bounding box center [492, 609] width 214 height 15
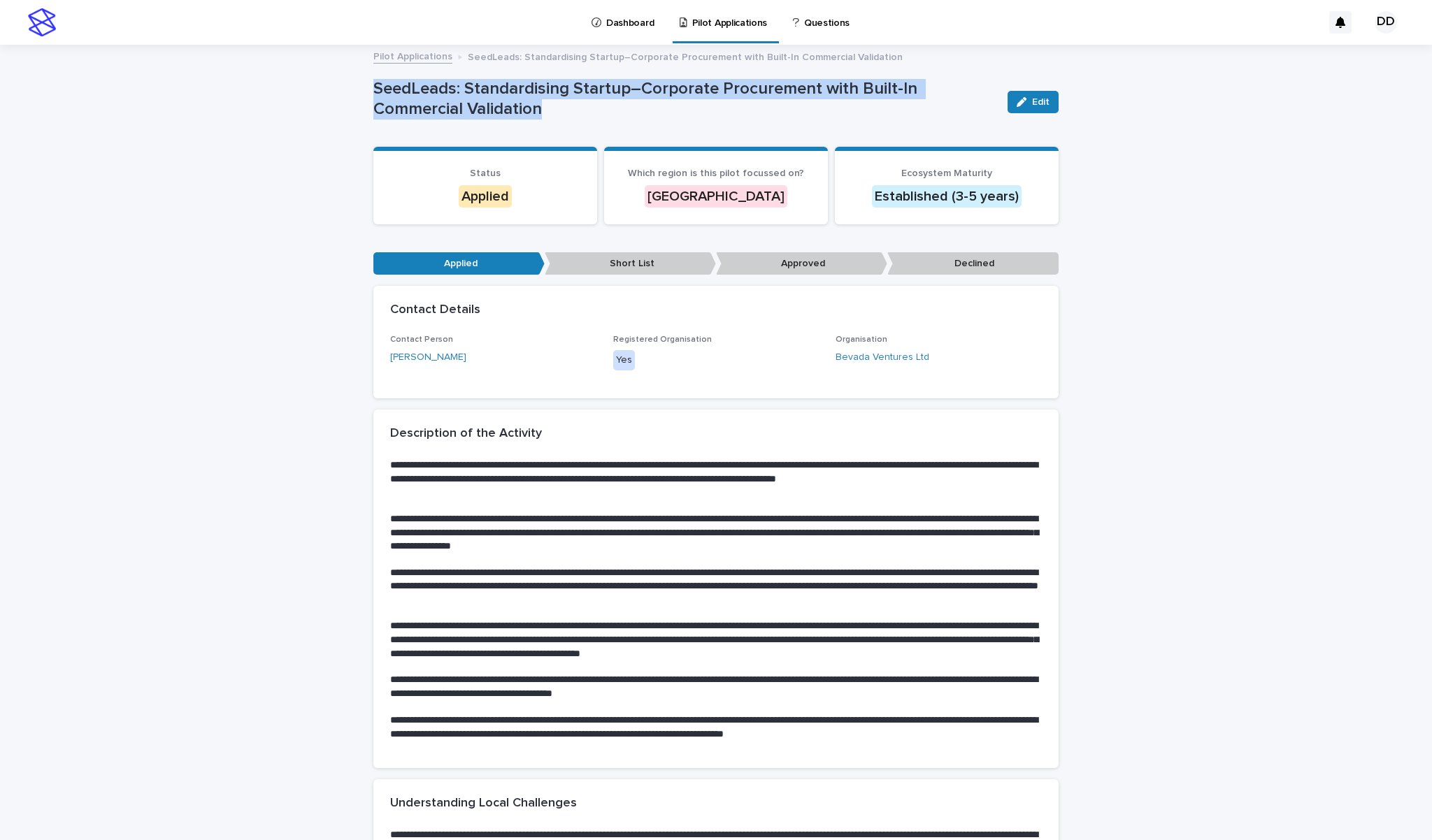
drag, startPoint x: 537, startPoint y: 106, endPoint x: 374, endPoint y: 88, distance: 164.0
click at [374, 88] on p "SeedLeads: Standardising Startup–Corporate Procurement with Built-In Commercial…" at bounding box center [684, 100] width 623 height 41
click at [426, 354] on link "[PERSON_NAME]" at bounding box center [428, 357] width 77 height 15
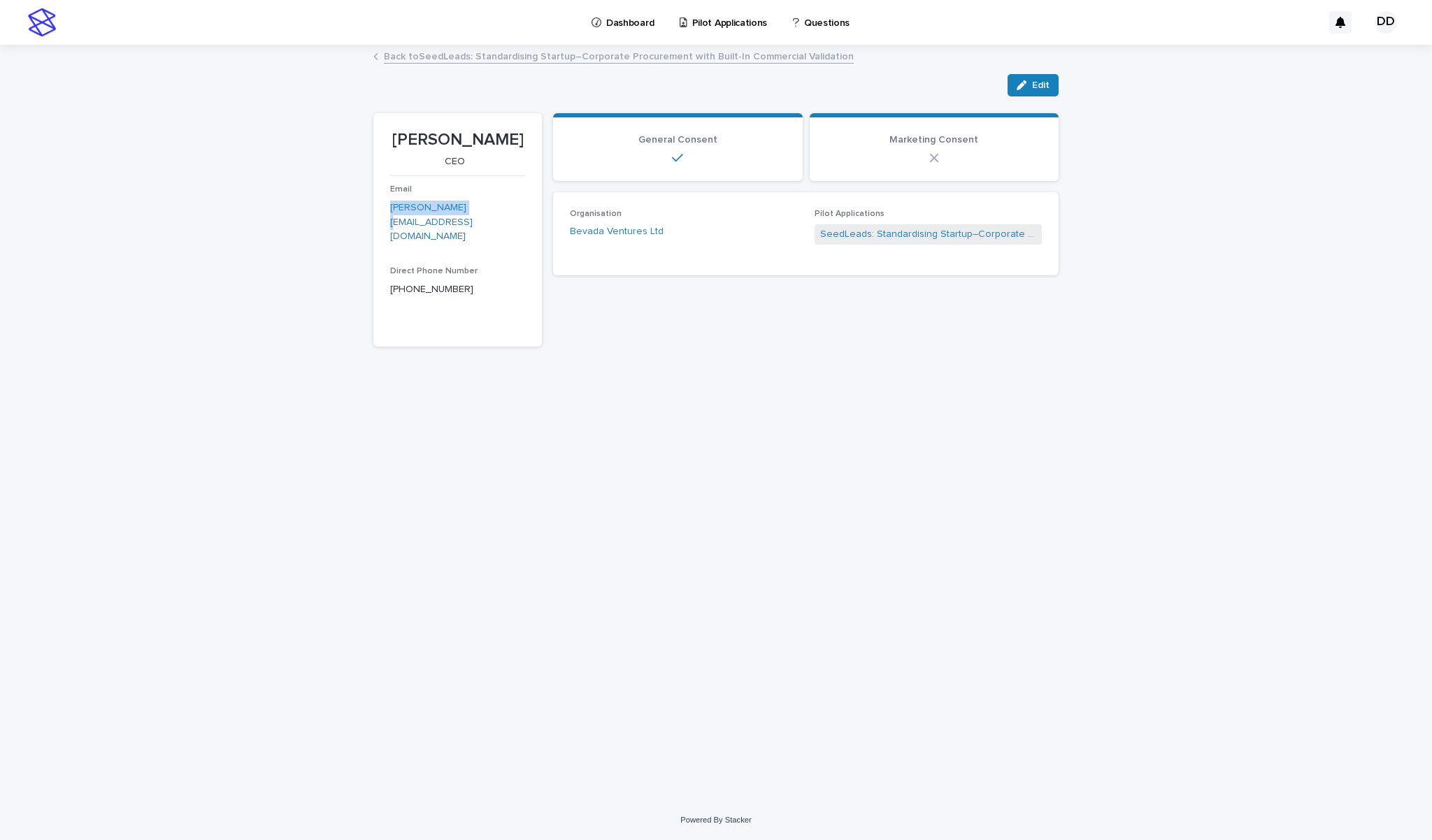
drag, startPoint x: 475, startPoint y: 206, endPoint x: 388, endPoint y: 209, distance: 87.1
click at [388, 209] on section "[PERSON_NAME] CEO Email [PERSON_NAME][EMAIL_ADDRESS][DOMAIN_NAME] Direct Phone …" at bounding box center [457, 231] width 169 height 234
click at [504, 59] on link "Back to SeedLeads: Standardising Startup–Corporate Procurement with Built-In Co…" at bounding box center [619, 55] width 470 height 16
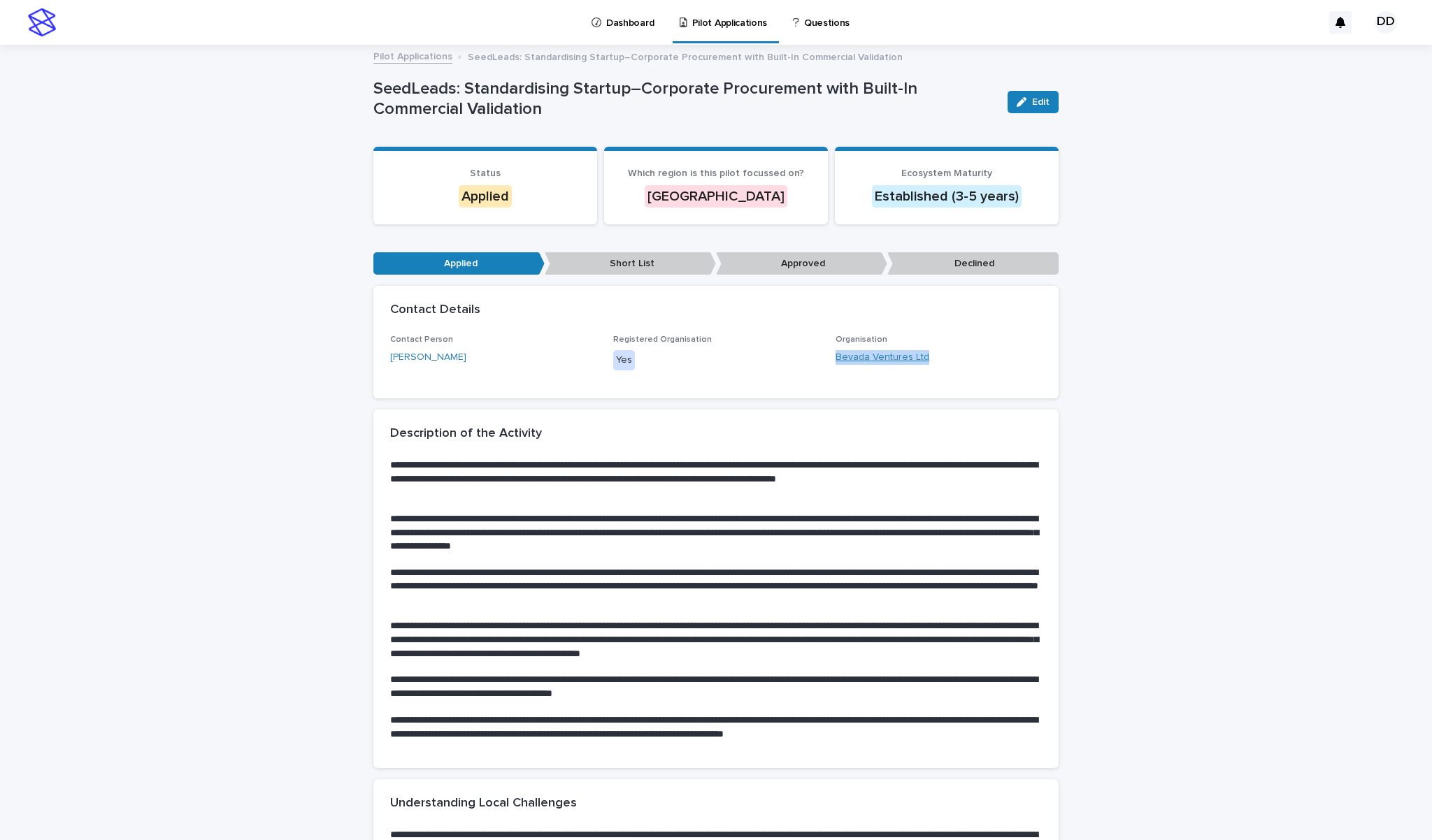
drag, startPoint x: 933, startPoint y: 353, endPoint x: 837, endPoint y: 354, distance: 96.0
click at [837, 354] on div "Bevada Ventures Ltd" at bounding box center [938, 357] width 206 height 15
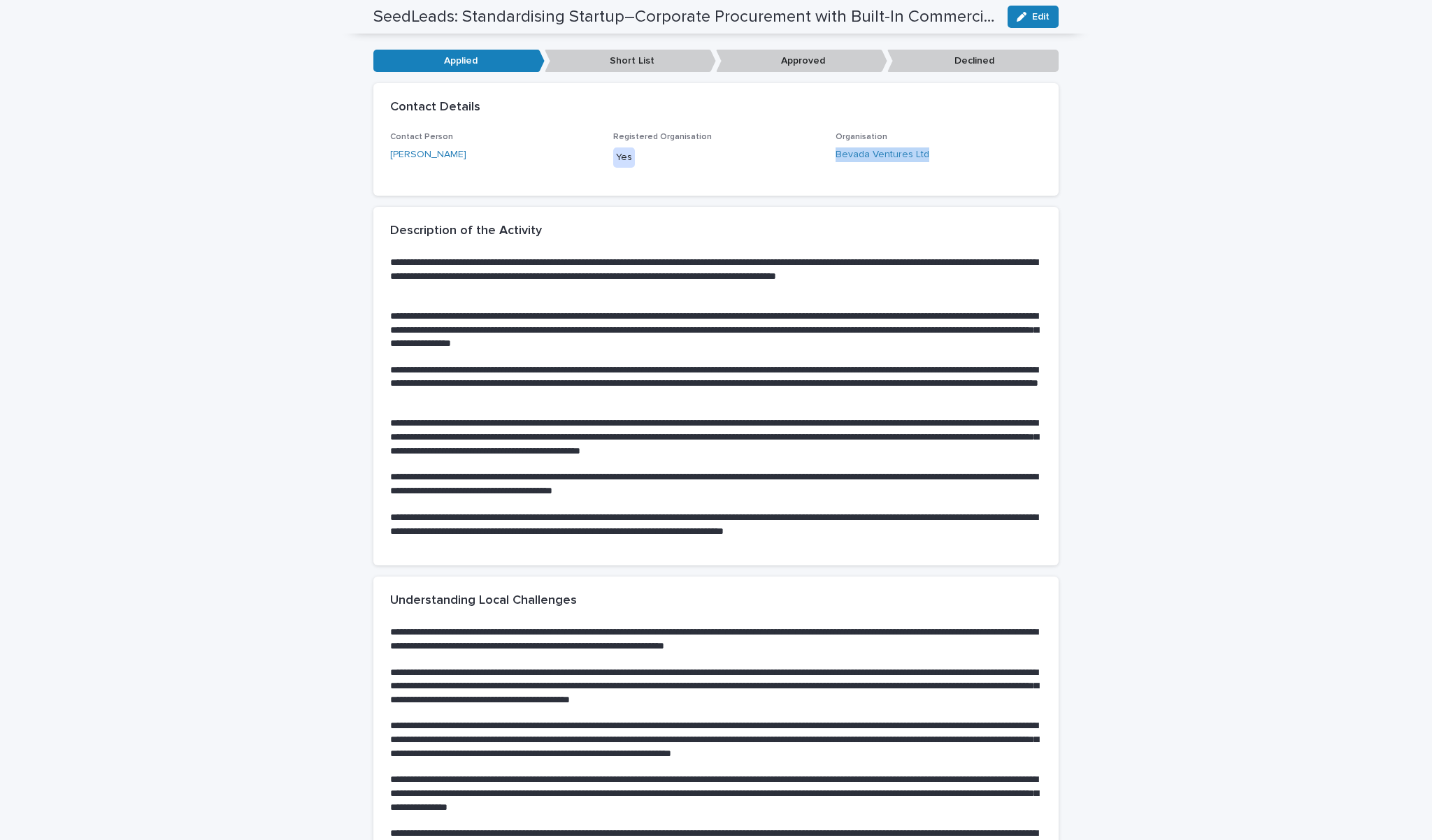
scroll to position [178, 0]
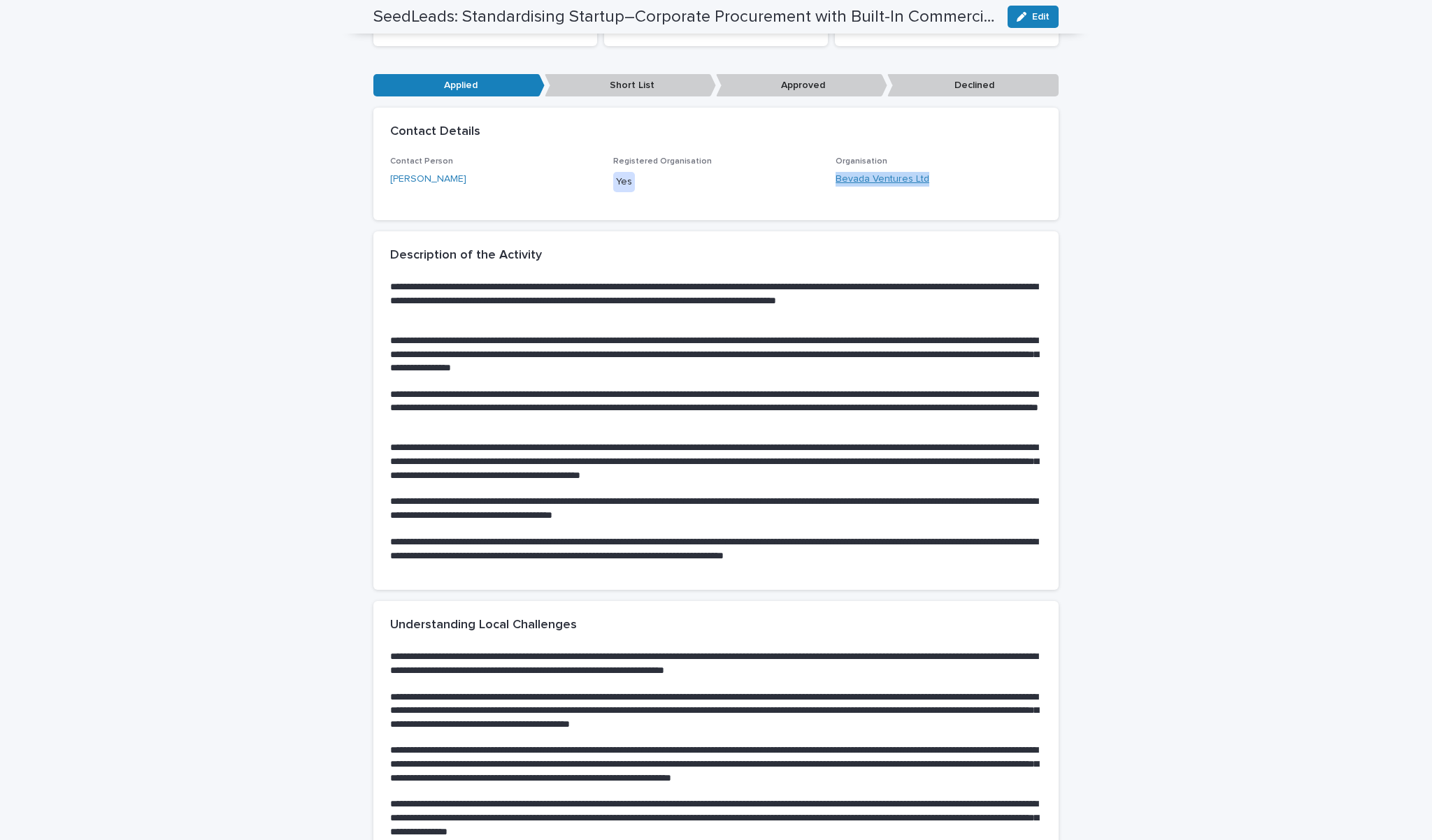
drag, startPoint x: 957, startPoint y: 175, endPoint x: 837, endPoint y: 175, distance: 120.0
click at [837, 175] on div "Bevada Ventures Ltd" at bounding box center [938, 179] width 206 height 15
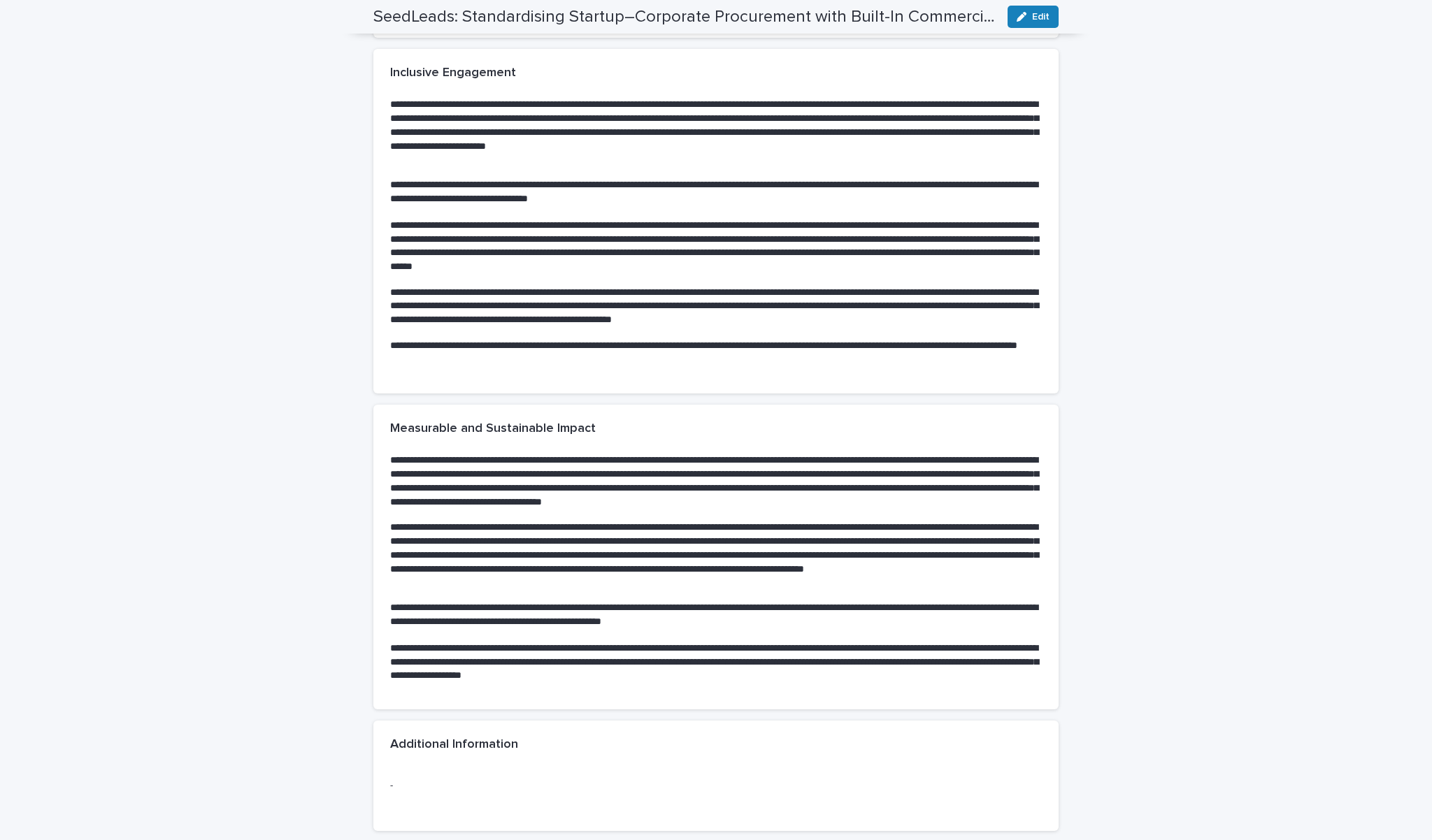
scroll to position [1416, 0]
